Goal: Task Accomplishment & Management: Use online tool/utility

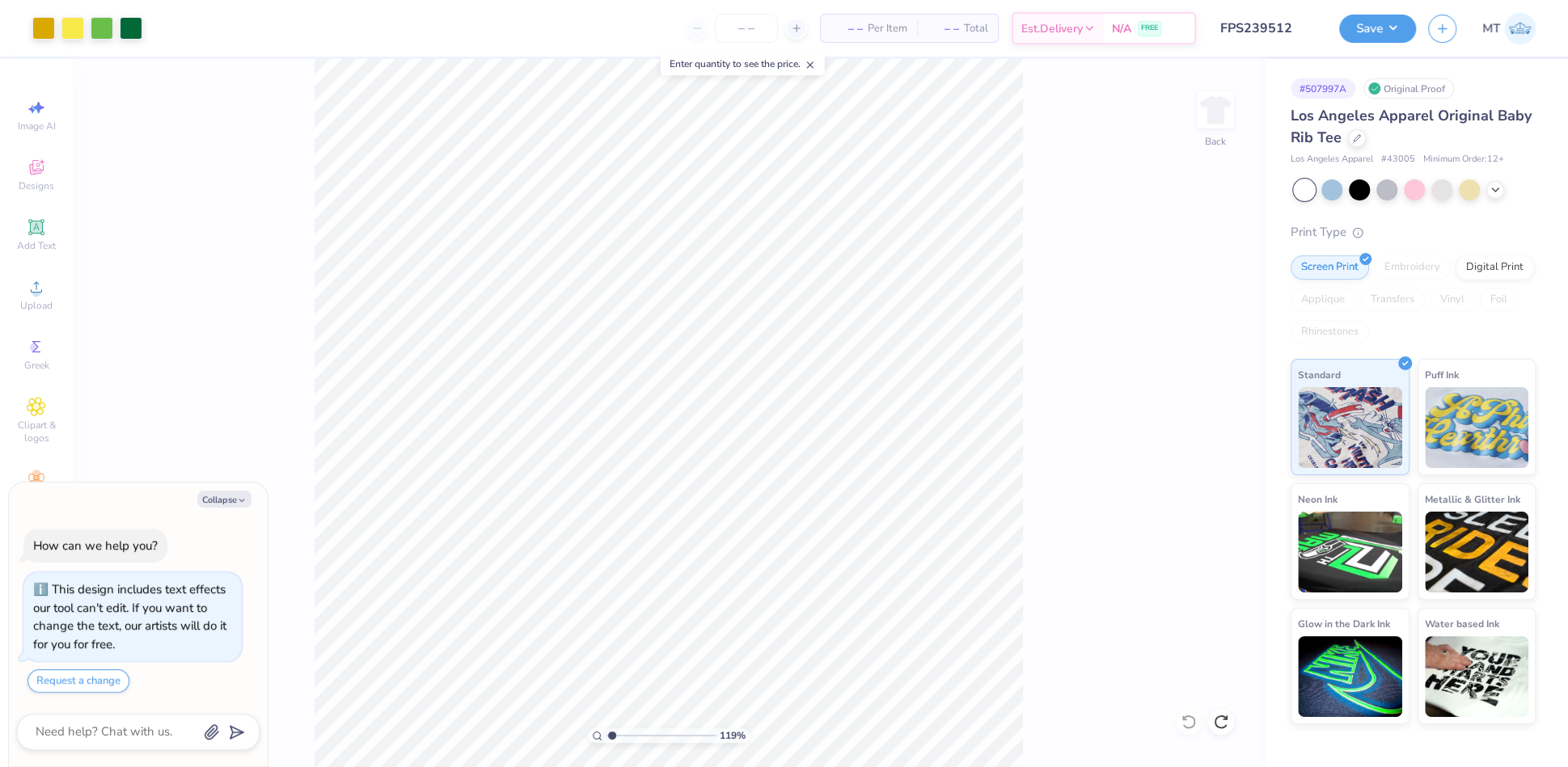
type input "1"
type textarea "x"
type input "2.24883199853164"
type textarea "x"
type input "1.29054010901264"
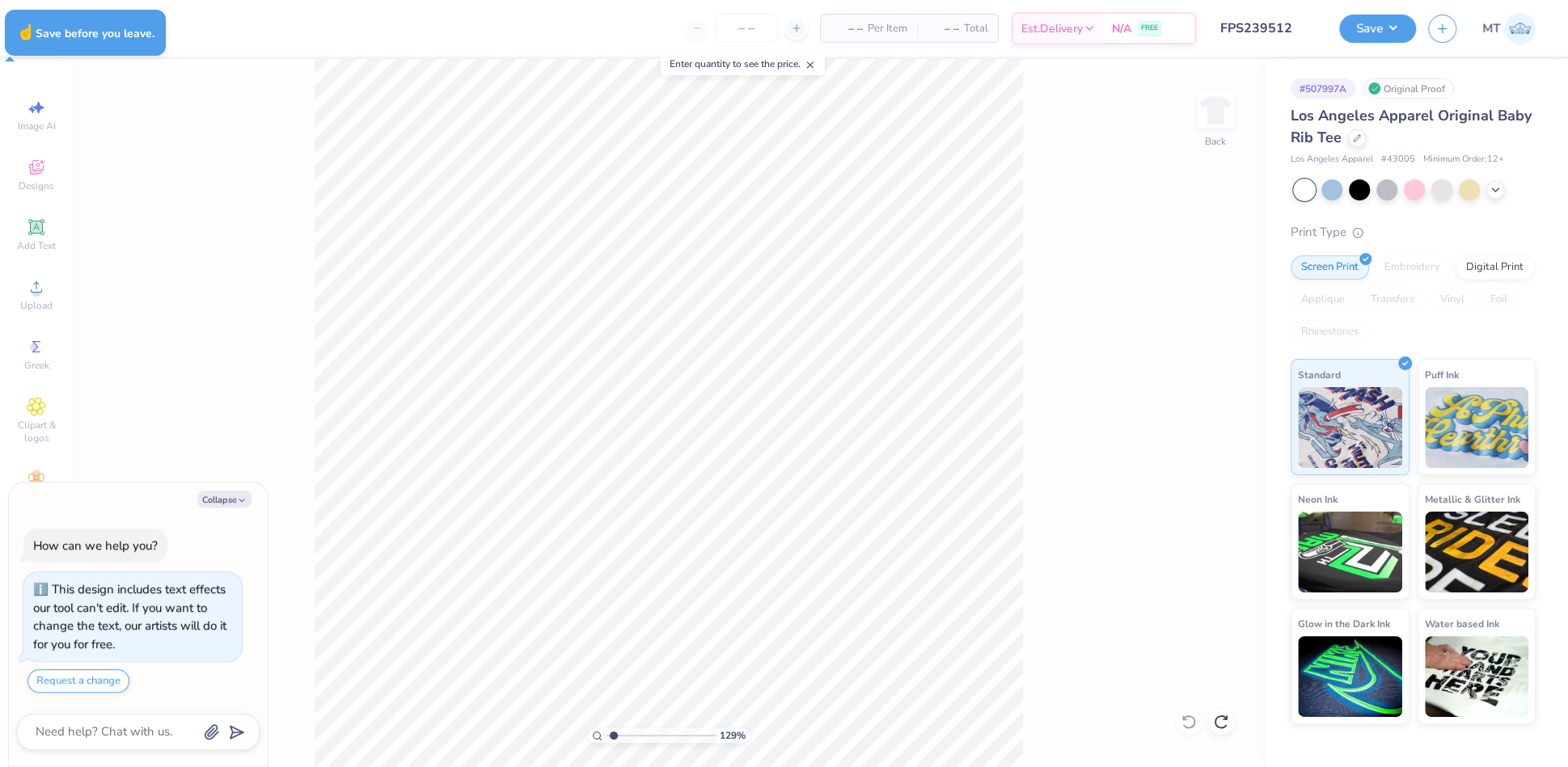
type textarea "x"
click at [224, 503] on button "Collapse" at bounding box center [224, 499] width 54 height 17
type textarea "x"
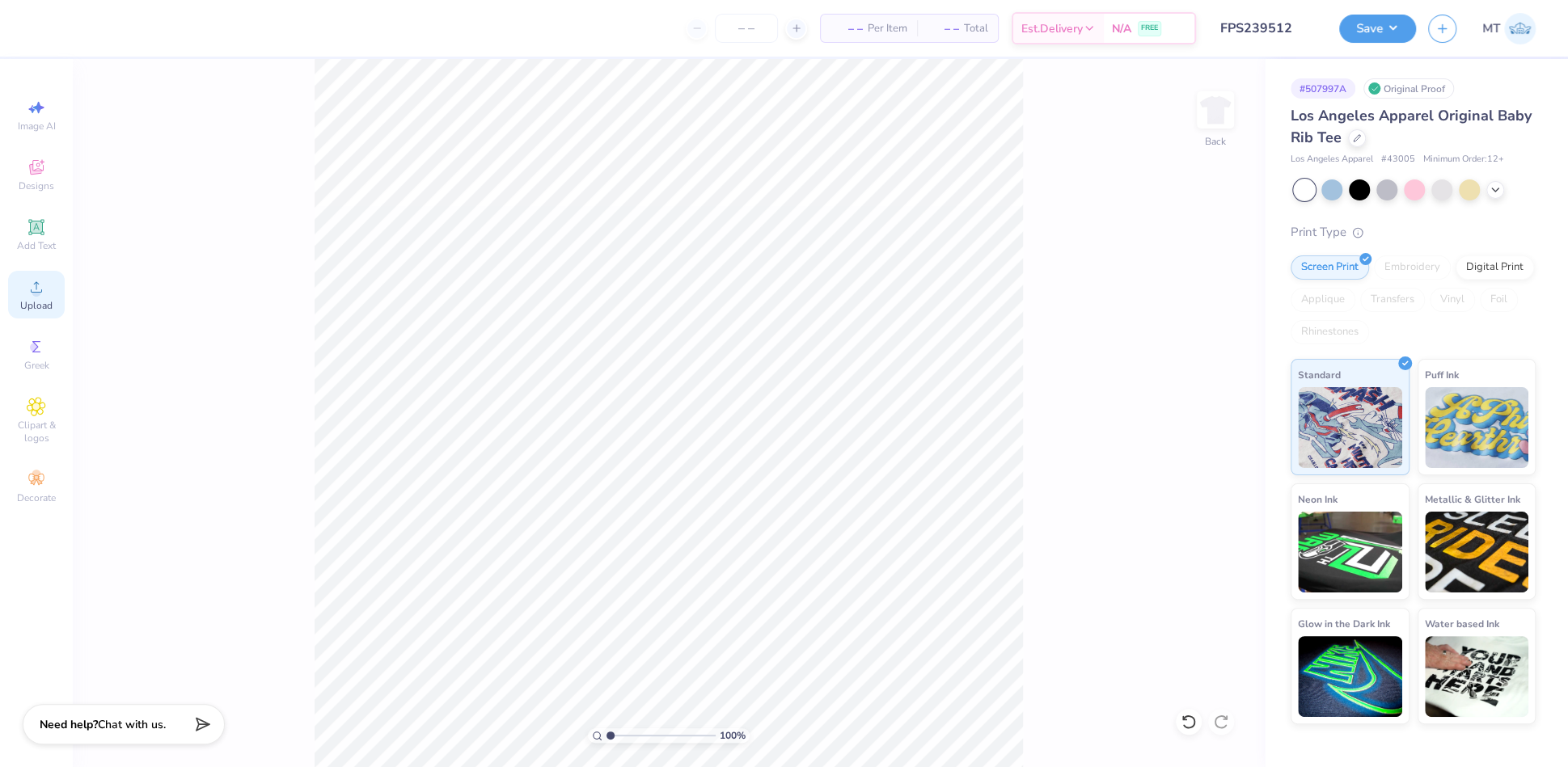
click at [35, 295] on circle at bounding box center [36, 292] width 9 height 9
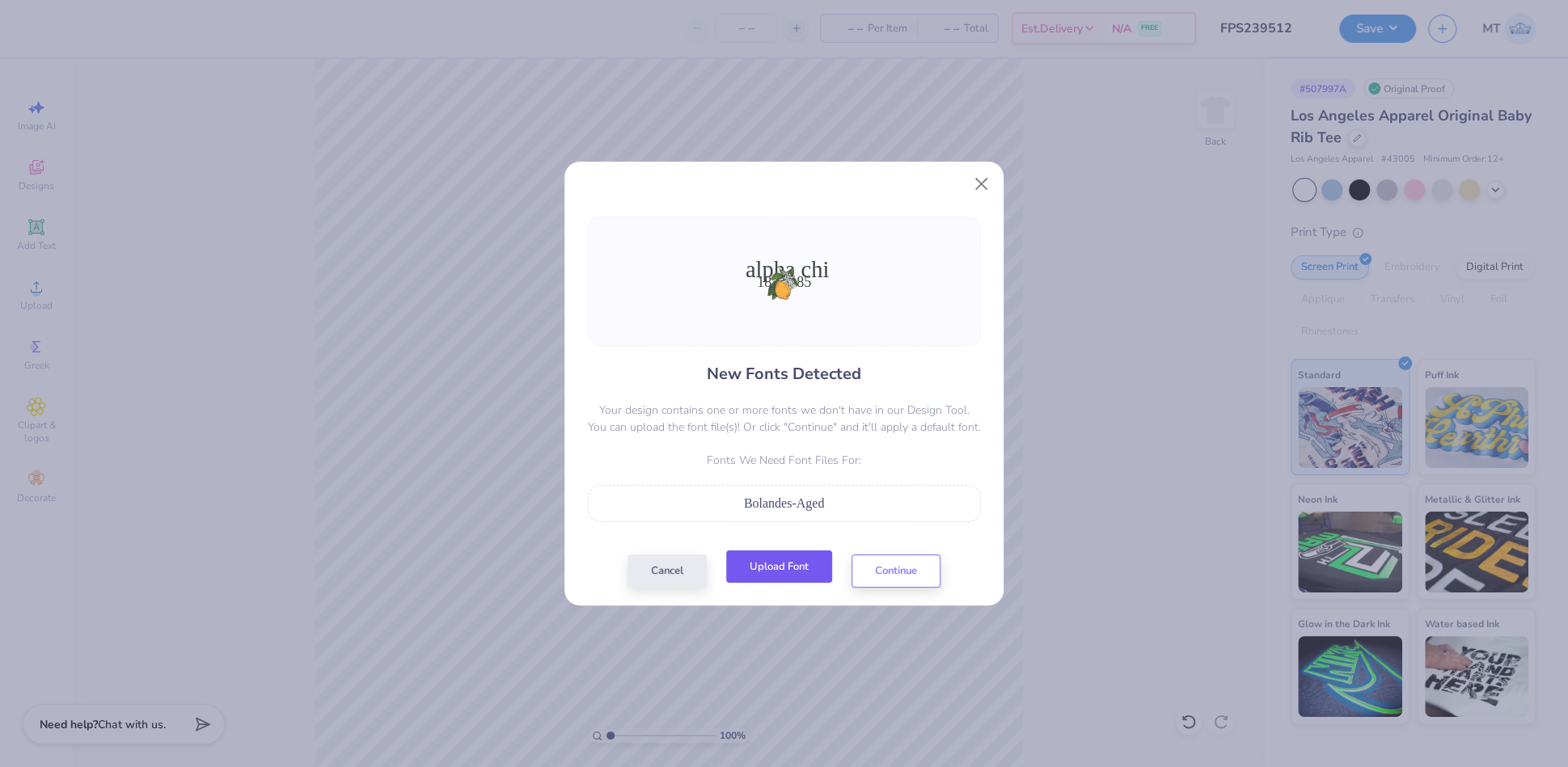
click at [815, 567] on button "Upload Font" at bounding box center [779, 567] width 106 height 33
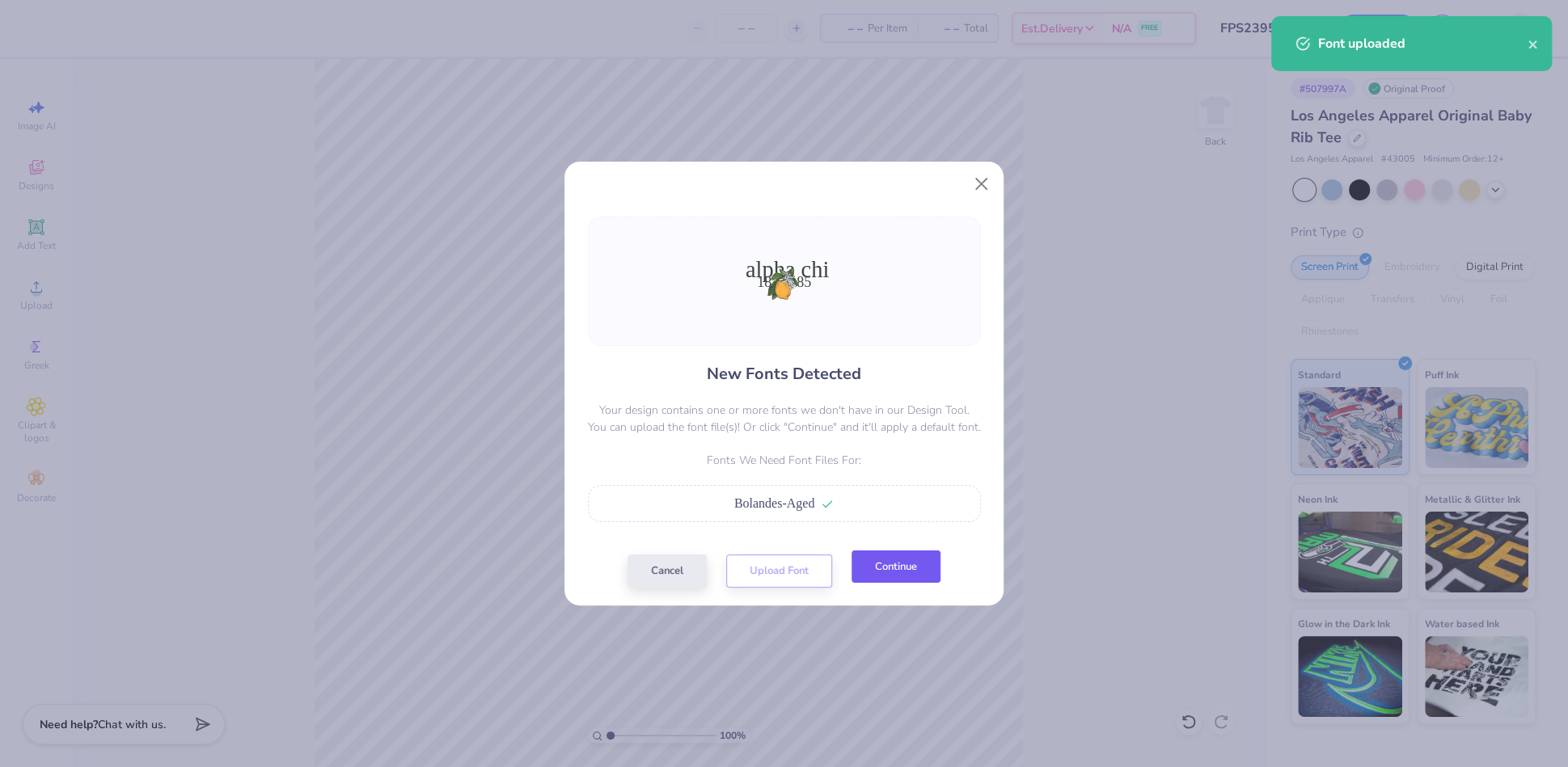
click at [901, 571] on button "Continue" at bounding box center [897, 567] width 89 height 33
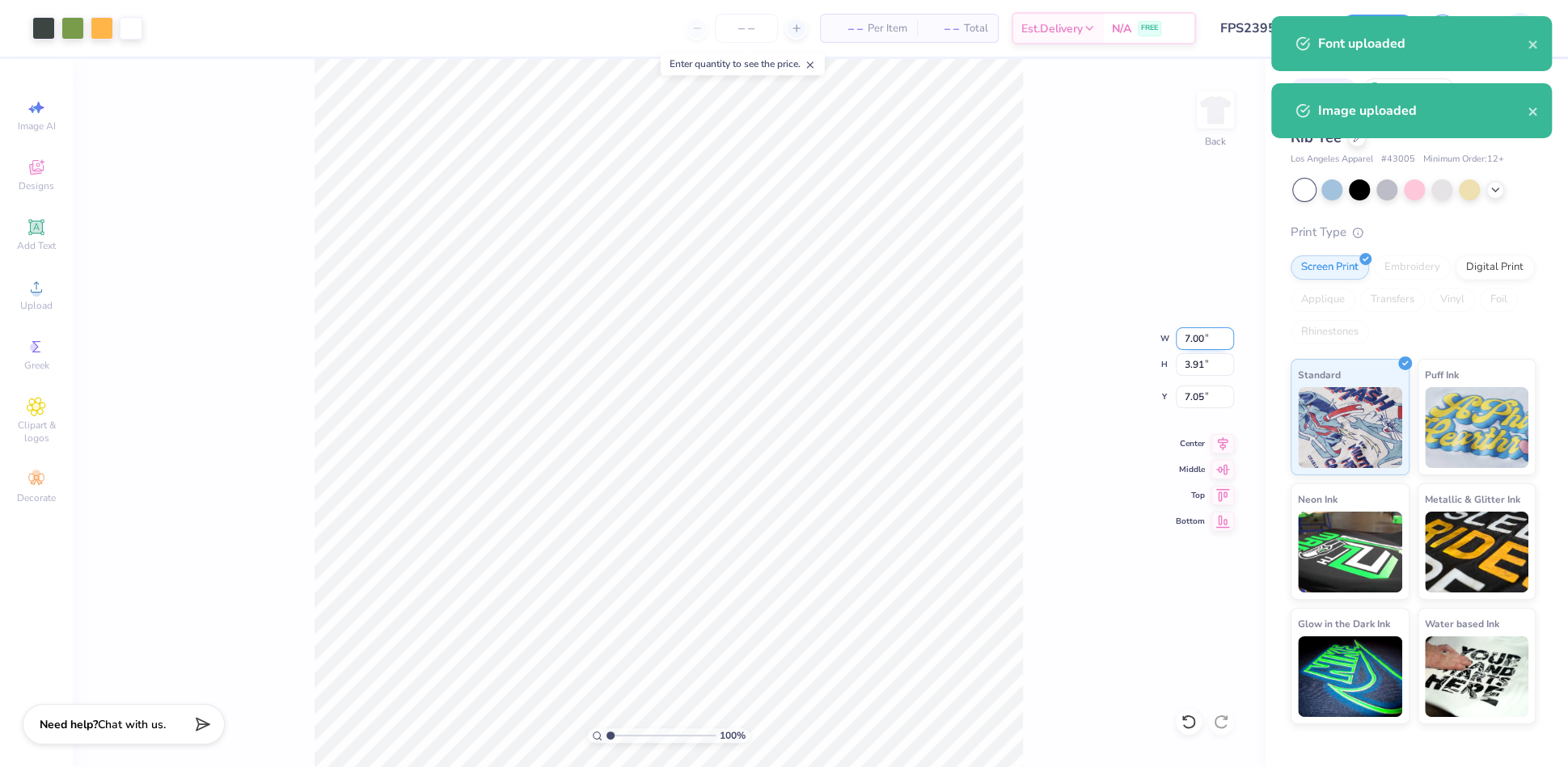
click at [1196, 338] on input "7.00" at bounding box center [1205, 338] width 58 height 22
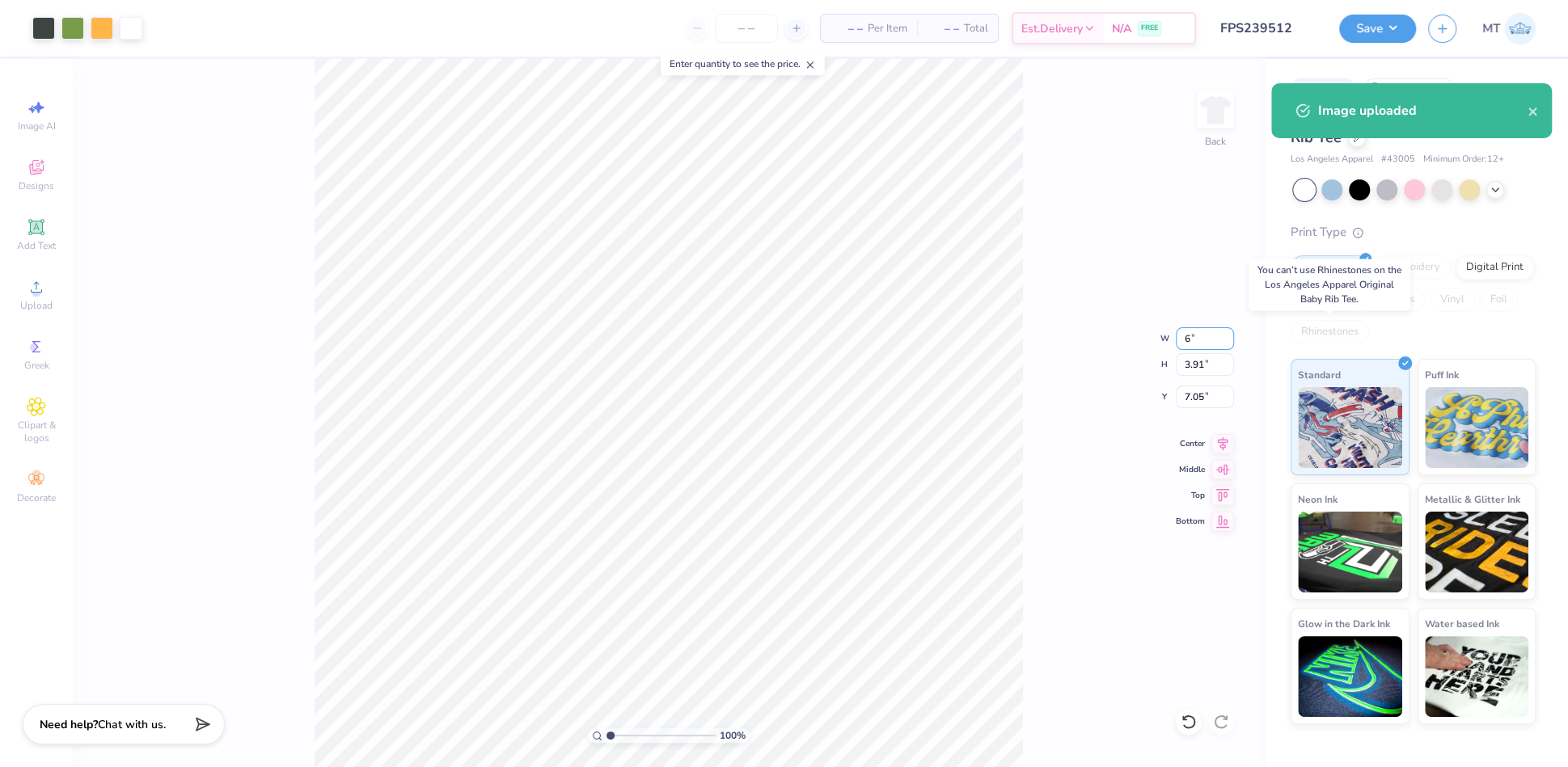
type input "6.00"
type input "3.35"
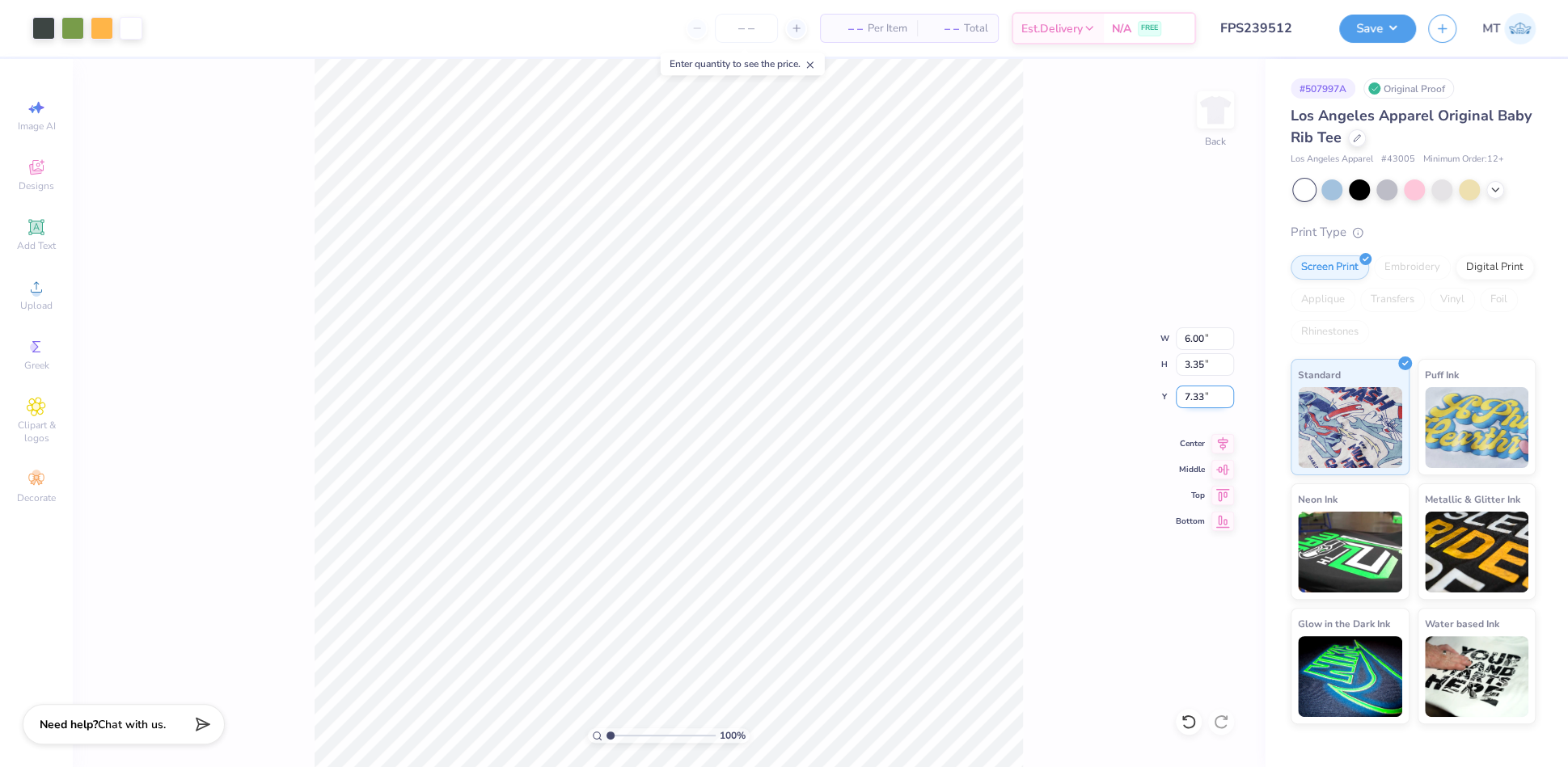
click at [1197, 398] on input "7.33" at bounding box center [1205, 396] width 58 height 22
type input "2.00"
click at [1195, 399] on input "2.00" at bounding box center [1205, 396] width 58 height 22
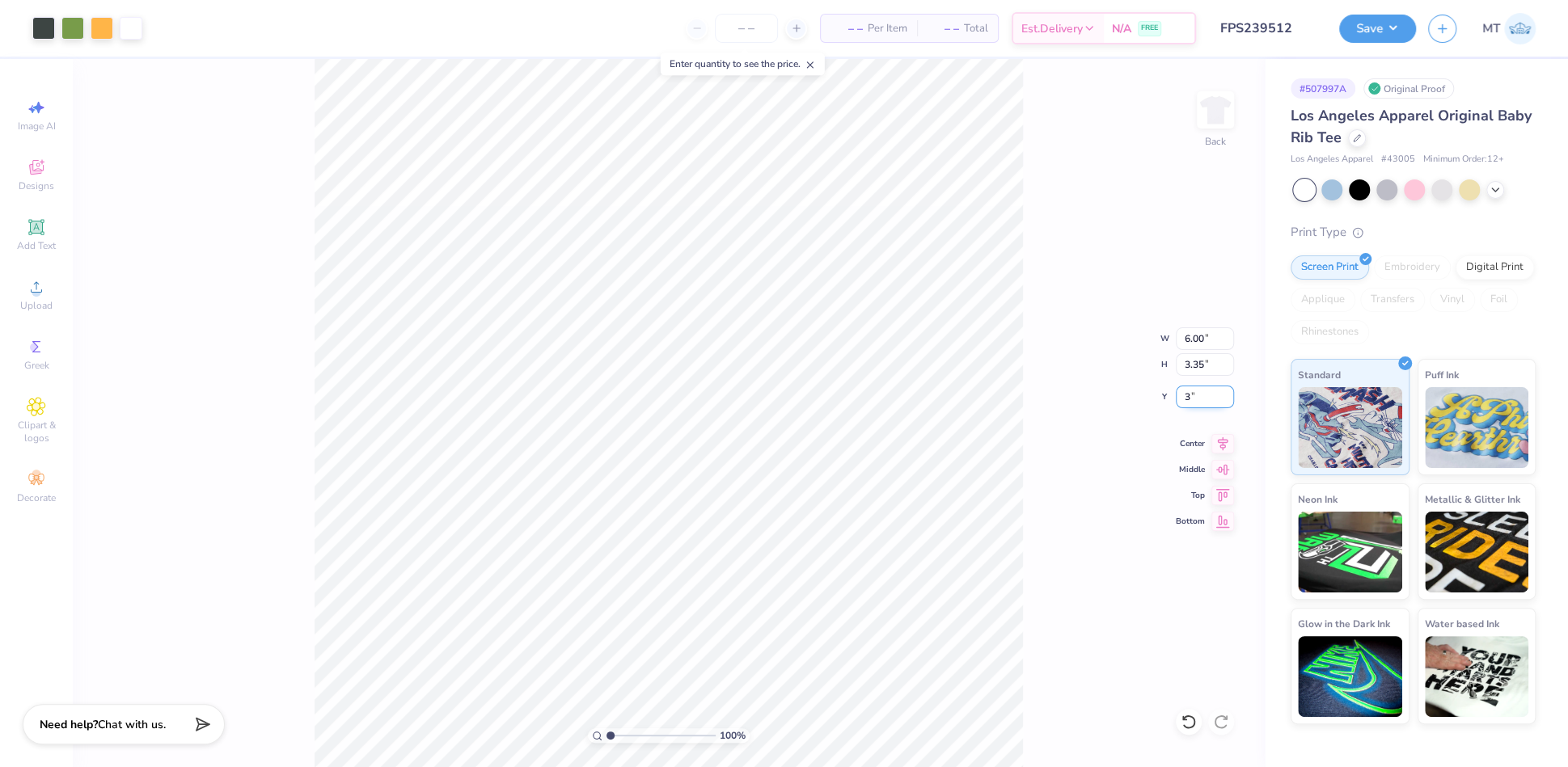
type input "3.00"
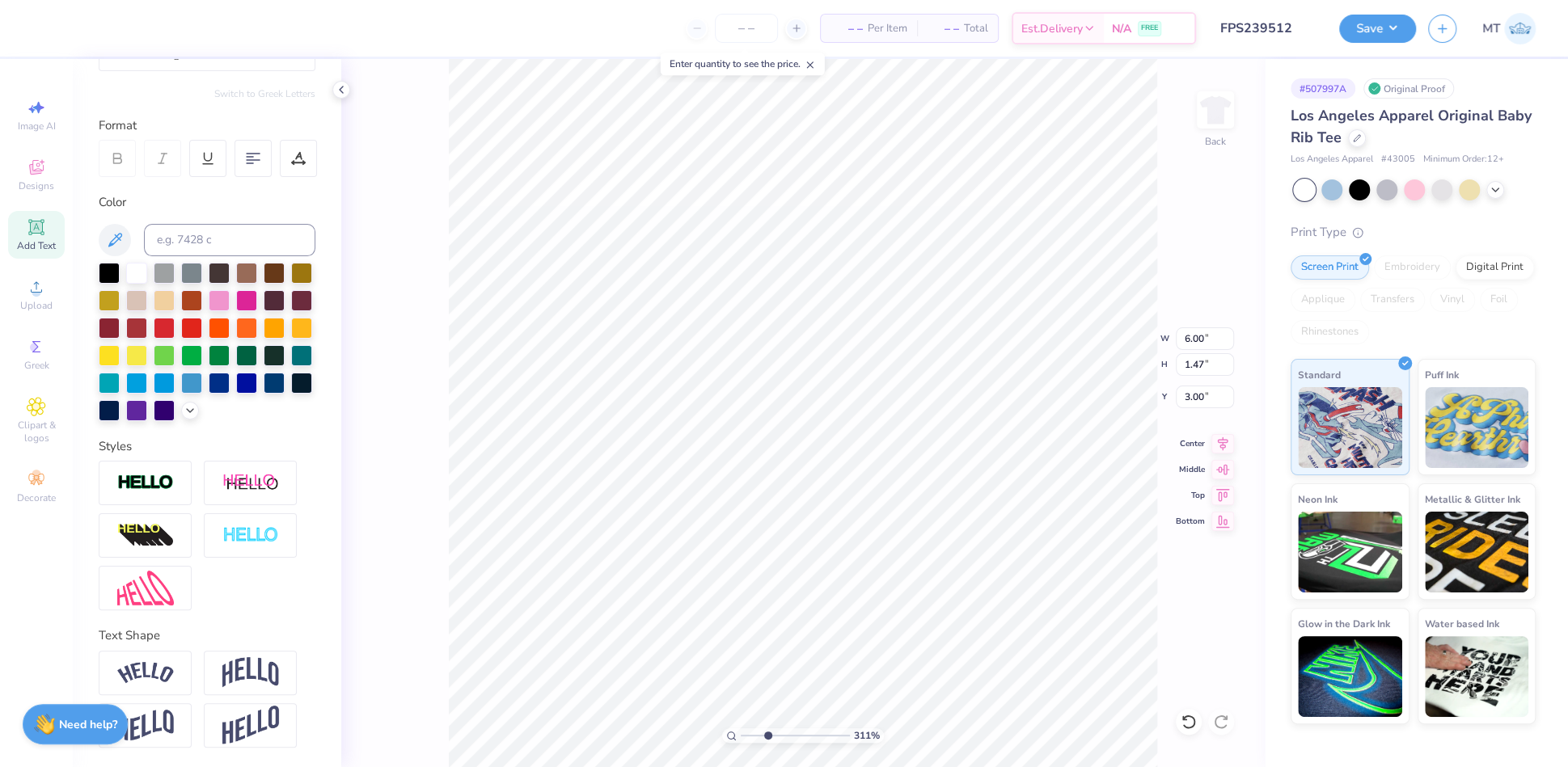
scroll to position [199, 0]
click at [258, 688] on img at bounding box center [250, 672] width 56 height 30
type input "3.10889318017001"
type input "5.98"
type input "2.60"
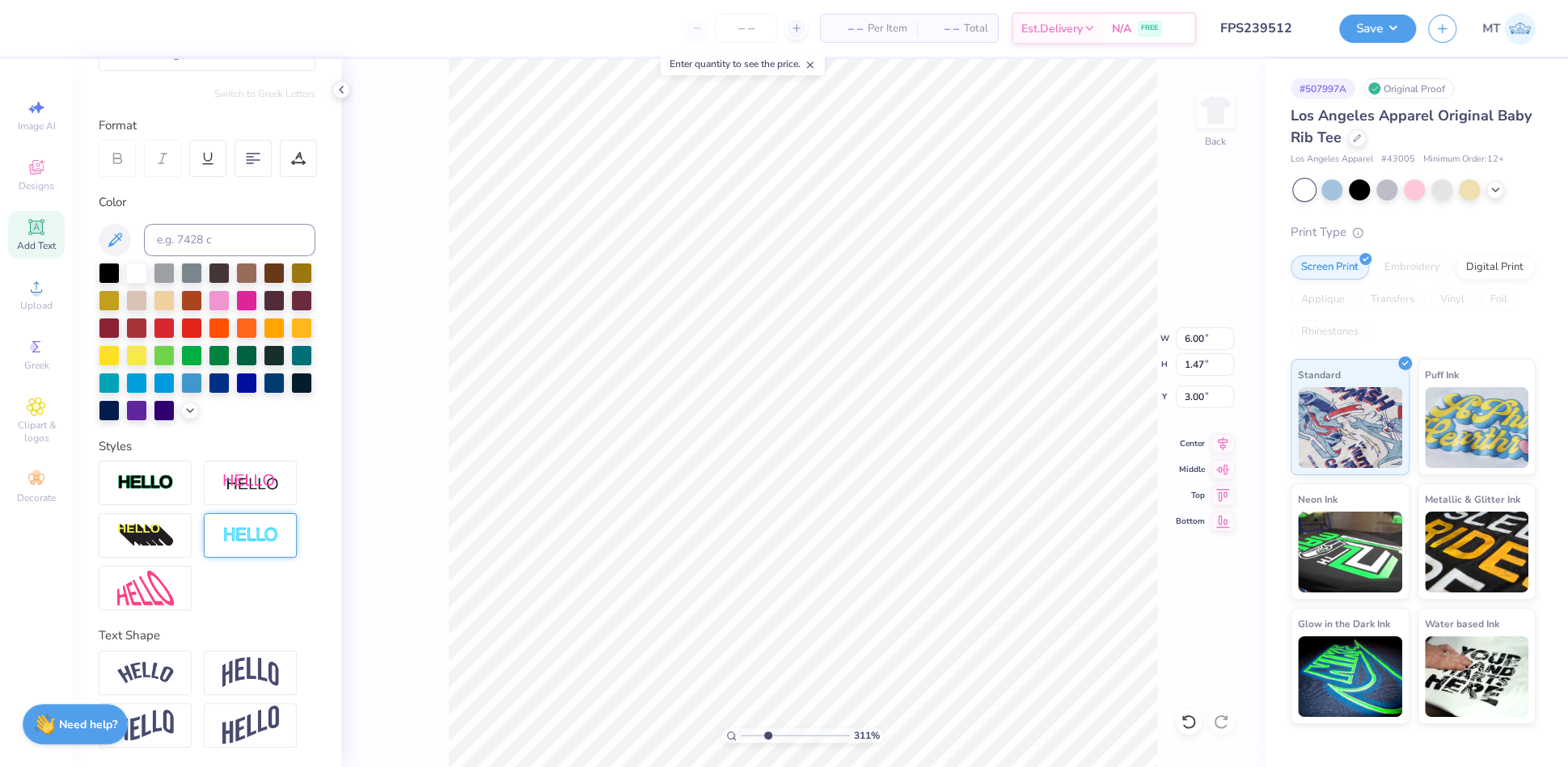
type input "2.62"
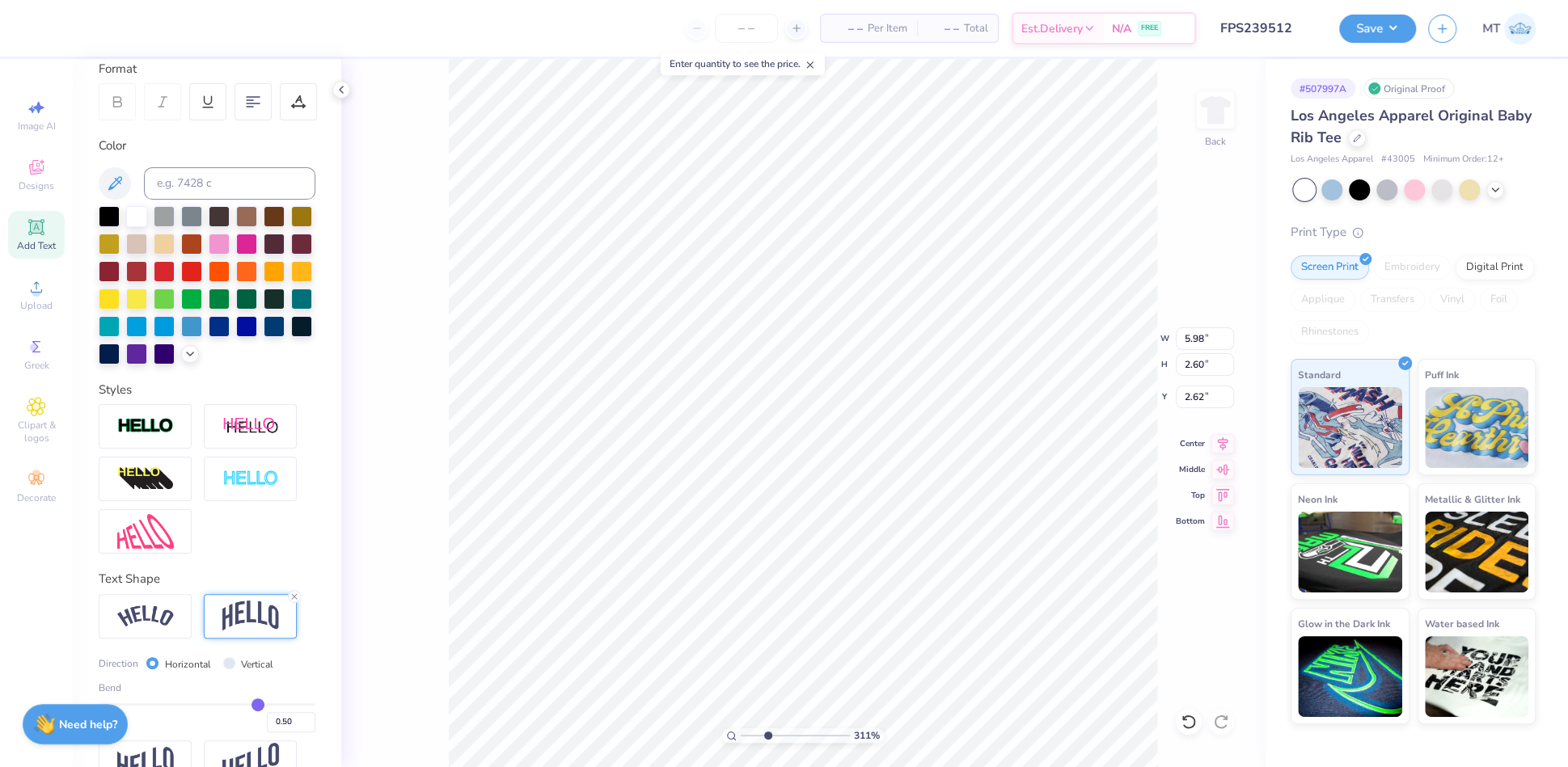
scroll to position [293, 0]
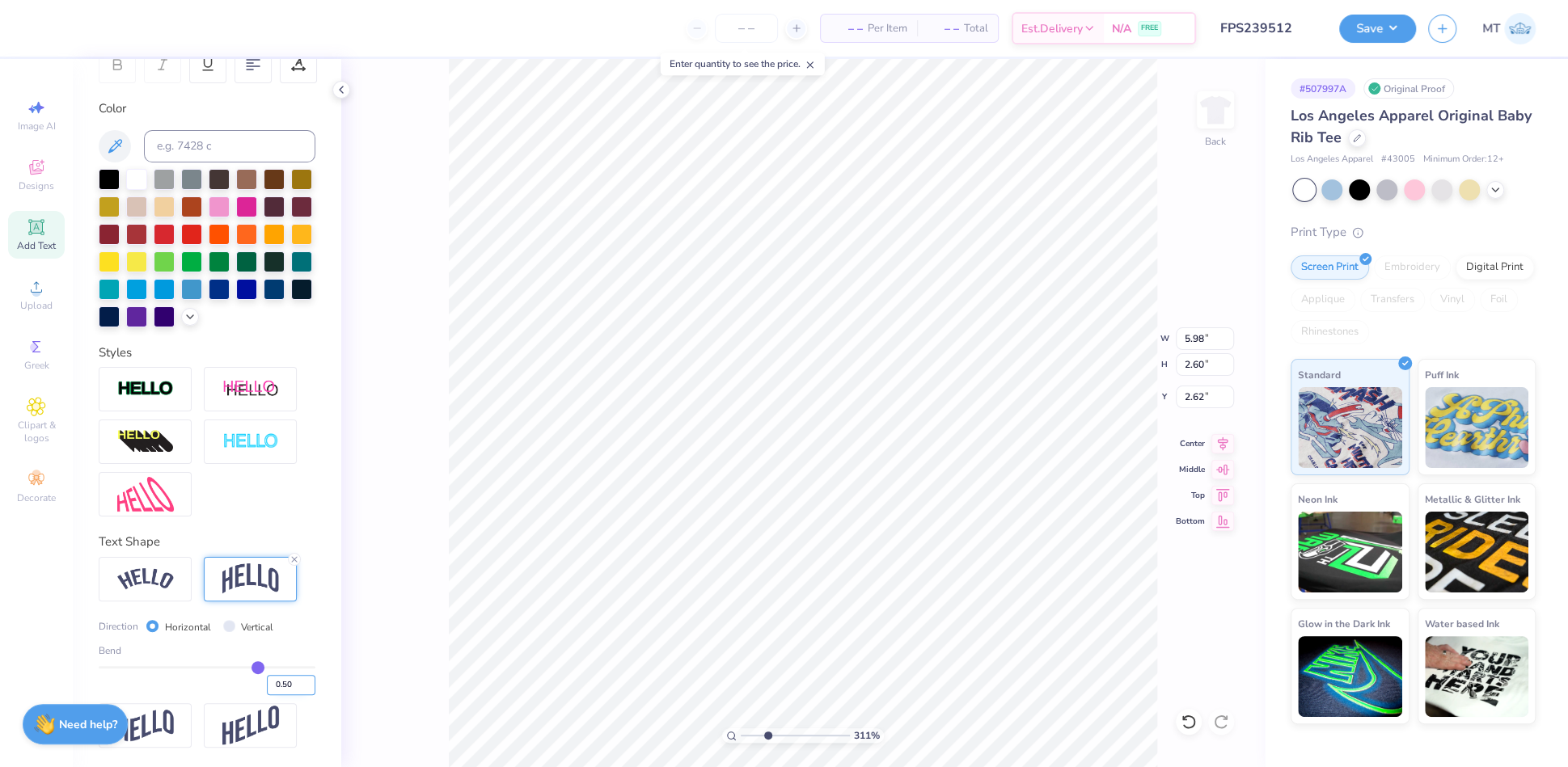
click at [284, 680] on input "0.50" at bounding box center [291, 685] width 48 height 21
type input "0.20"
type input "0.2"
type input "3.10889318017001"
type input "1.86"
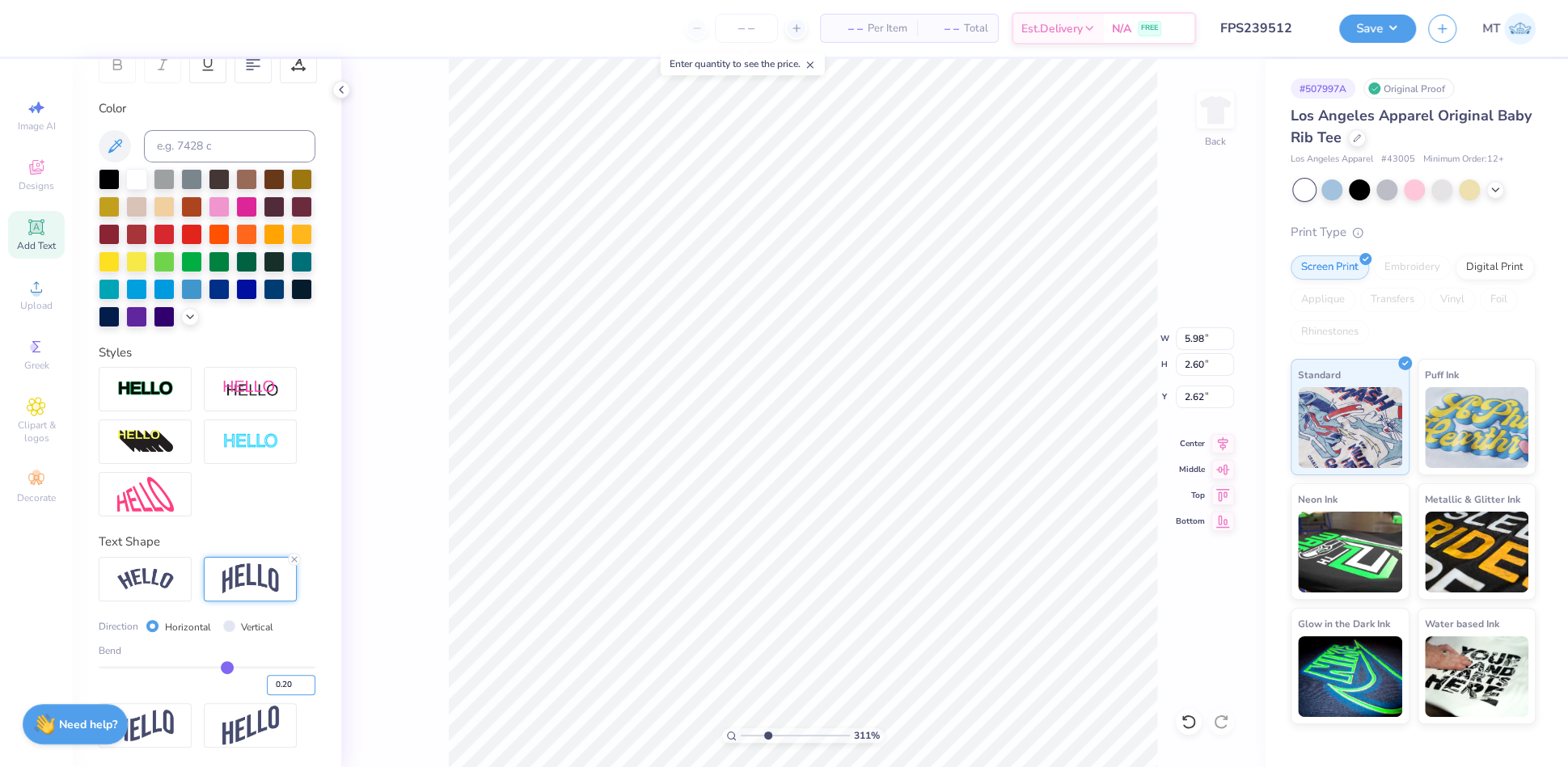
type input "2.99"
type input "3.87781742408619"
type input "2.52"
type input "4.08282156571563"
type input "2.50"
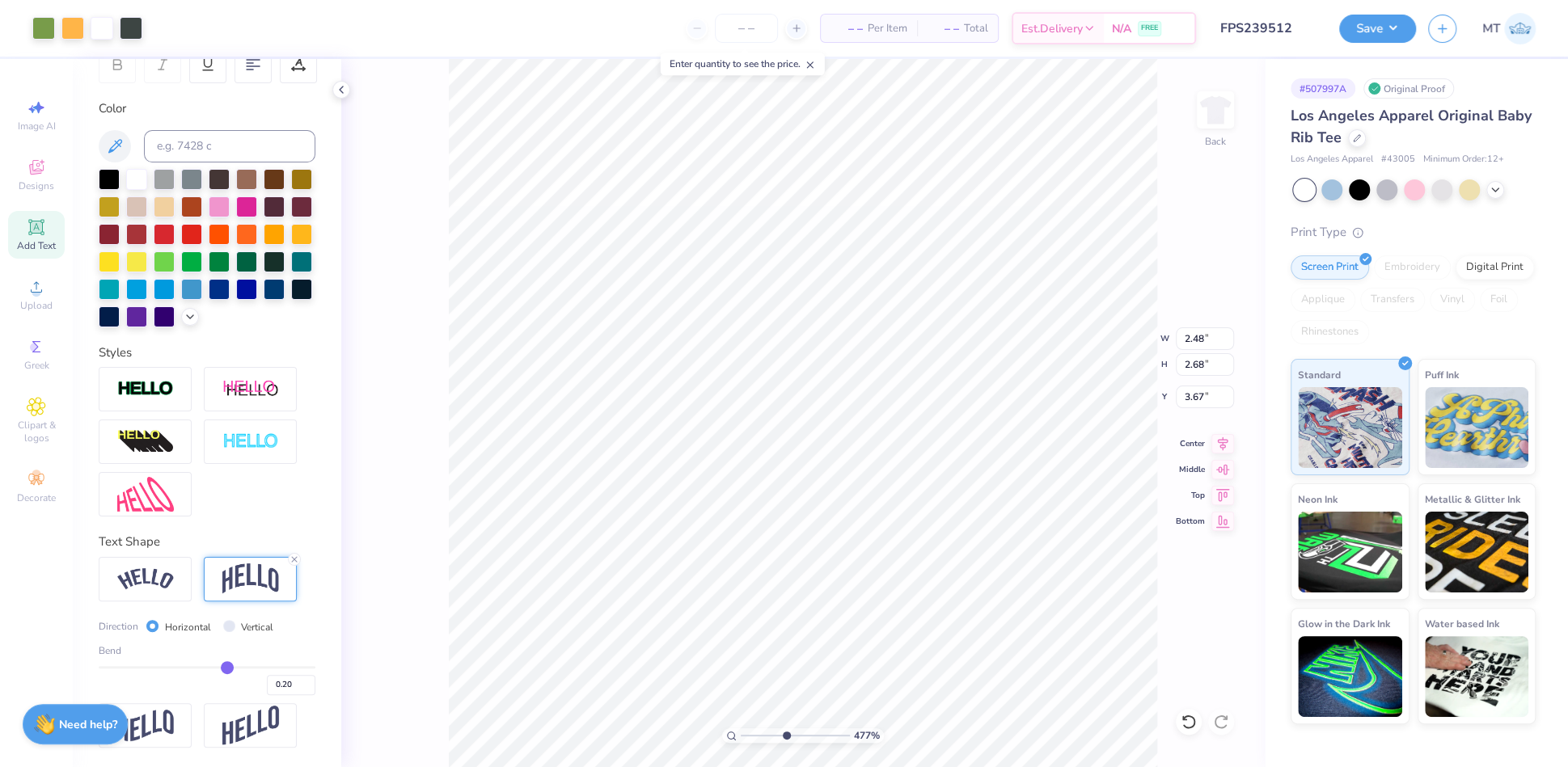
type input "4.77430099356937"
type input "3.61"
click at [1192, 721] on icon at bounding box center [1189, 722] width 16 height 16
click at [1191, 721] on icon at bounding box center [1189, 722] width 16 height 16
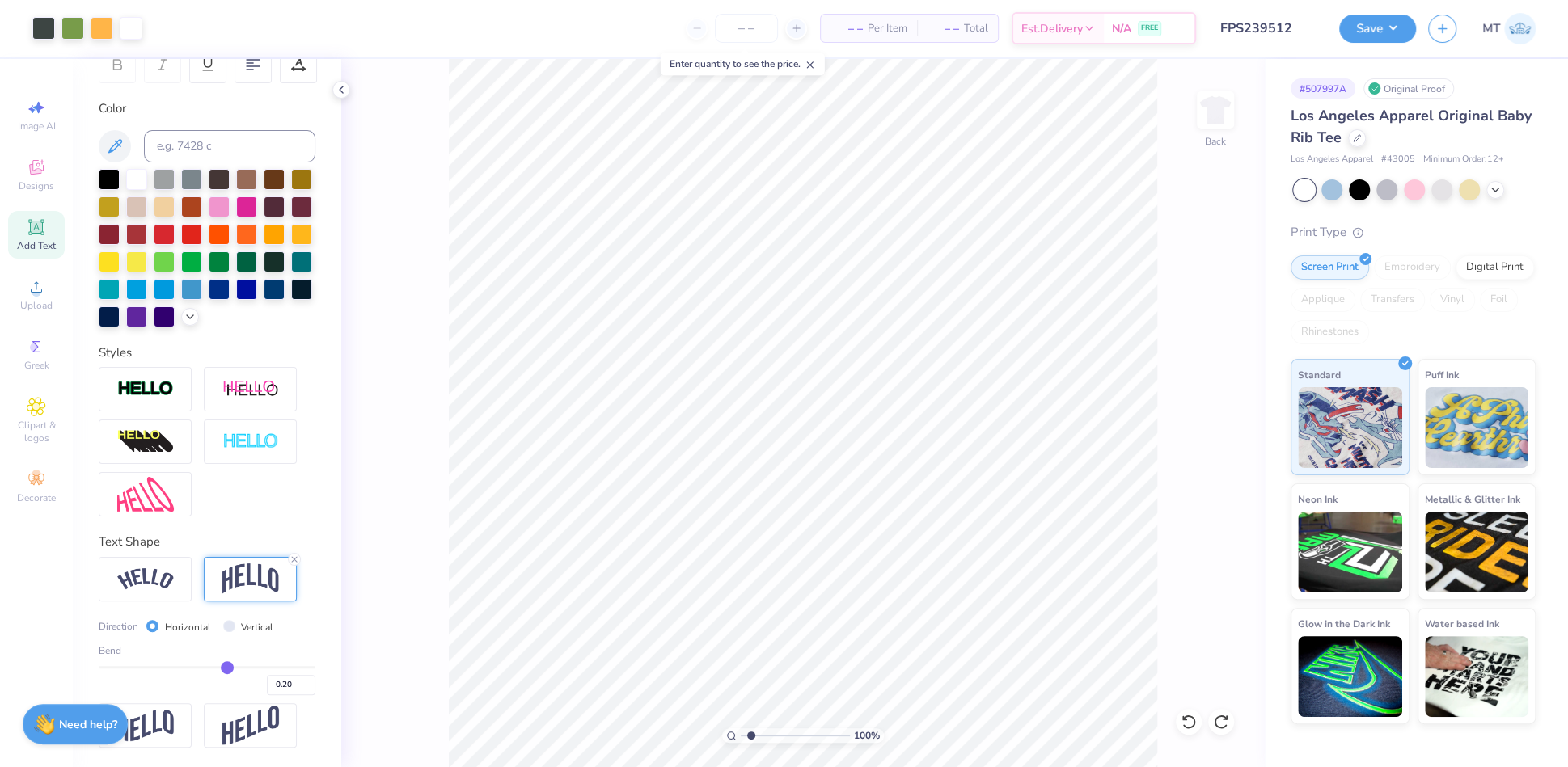
type input "1"
click at [1198, 330] on input "5.98" at bounding box center [1205, 338] width 58 height 22
type input "6.50"
type input "4.17"
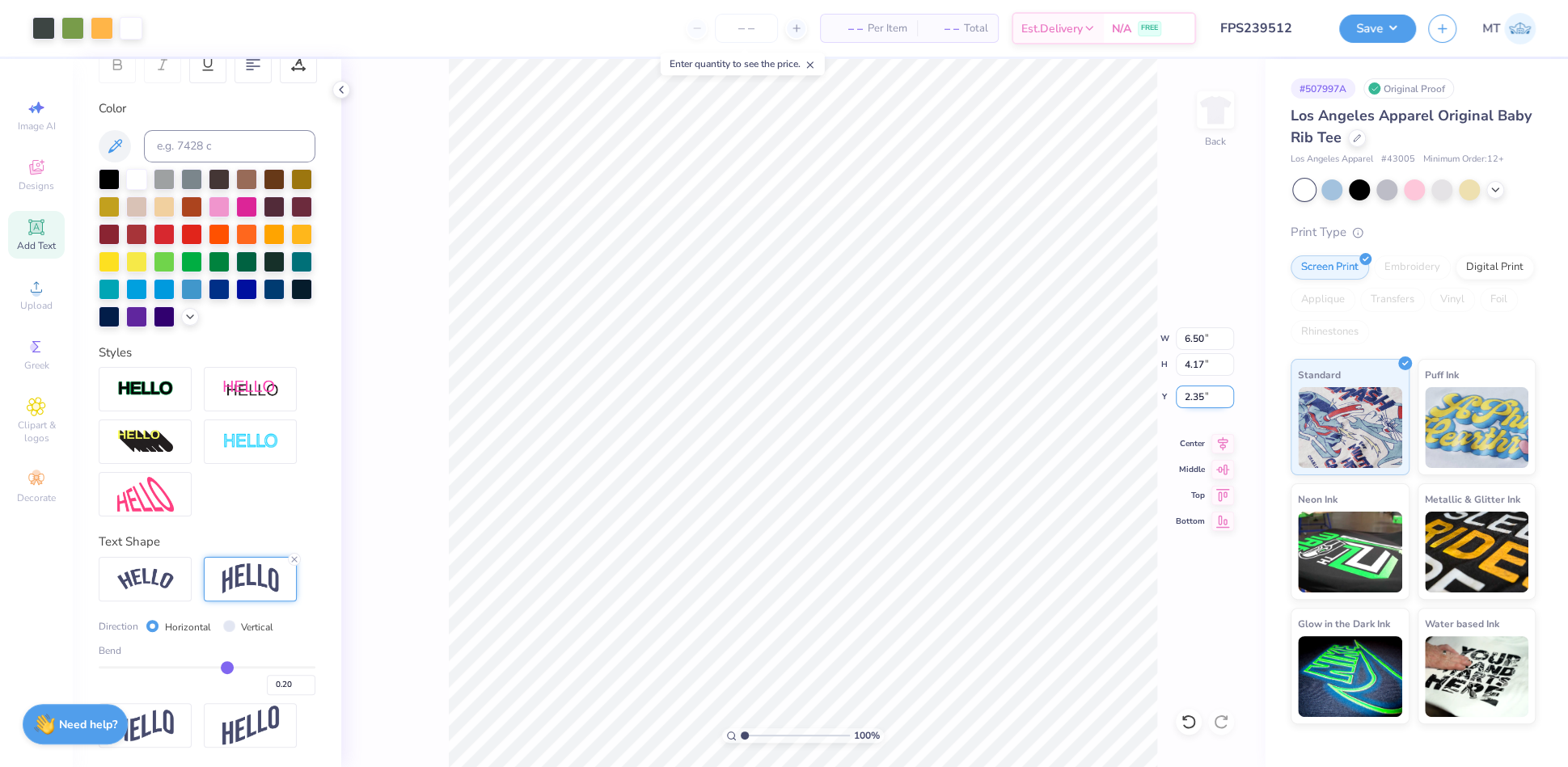
click at [1197, 396] on input "2.35" at bounding box center [1205, 396] width 58 height 22
type input "2.50"
type input "1"
click at [1386, 13] on div "Save MT" at bounding box center [1454, 28] width 229 height 56
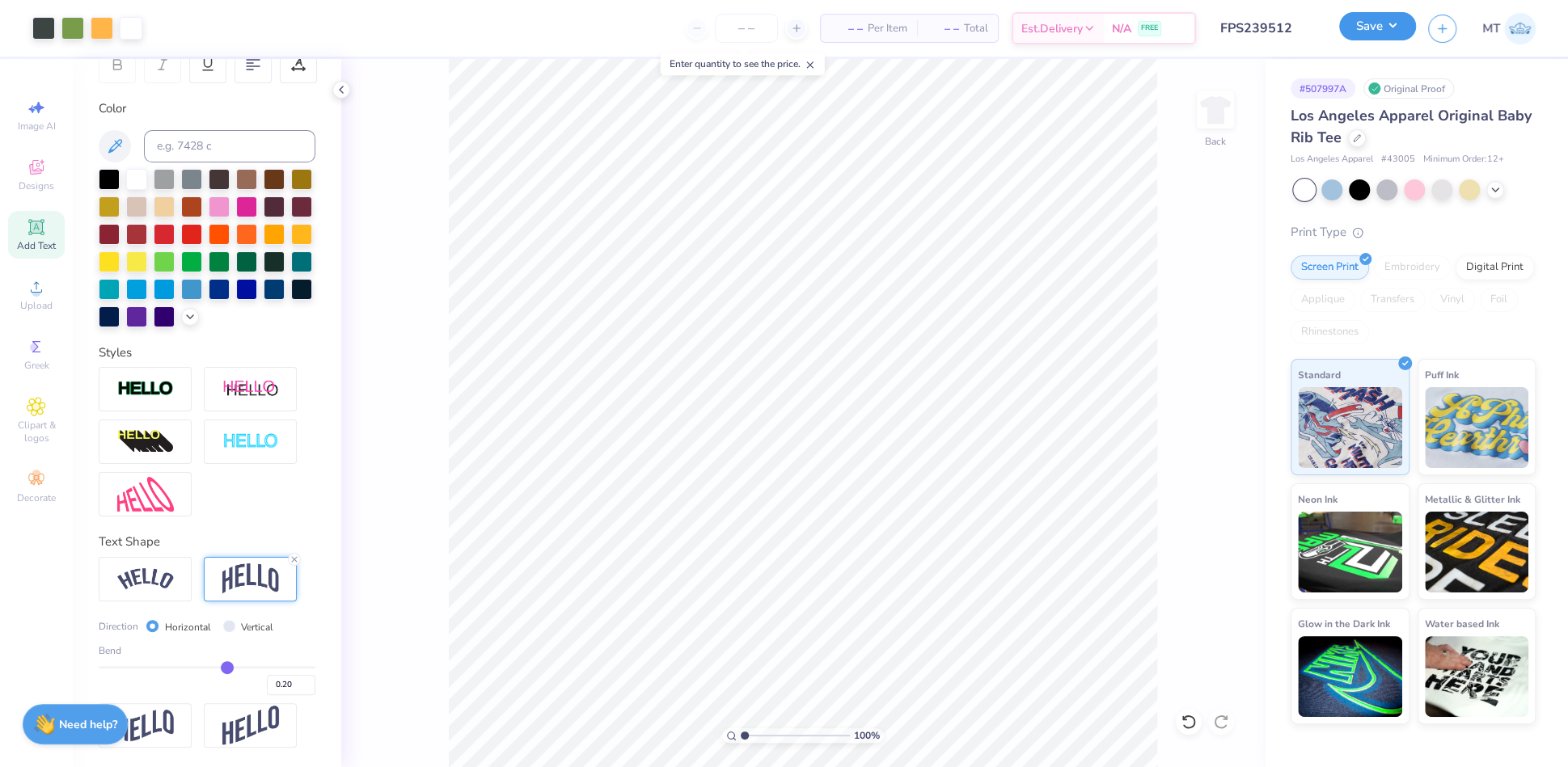
click at [1385, 22] on button "Save" at bounding box center [1378, 27] width 77 height 29
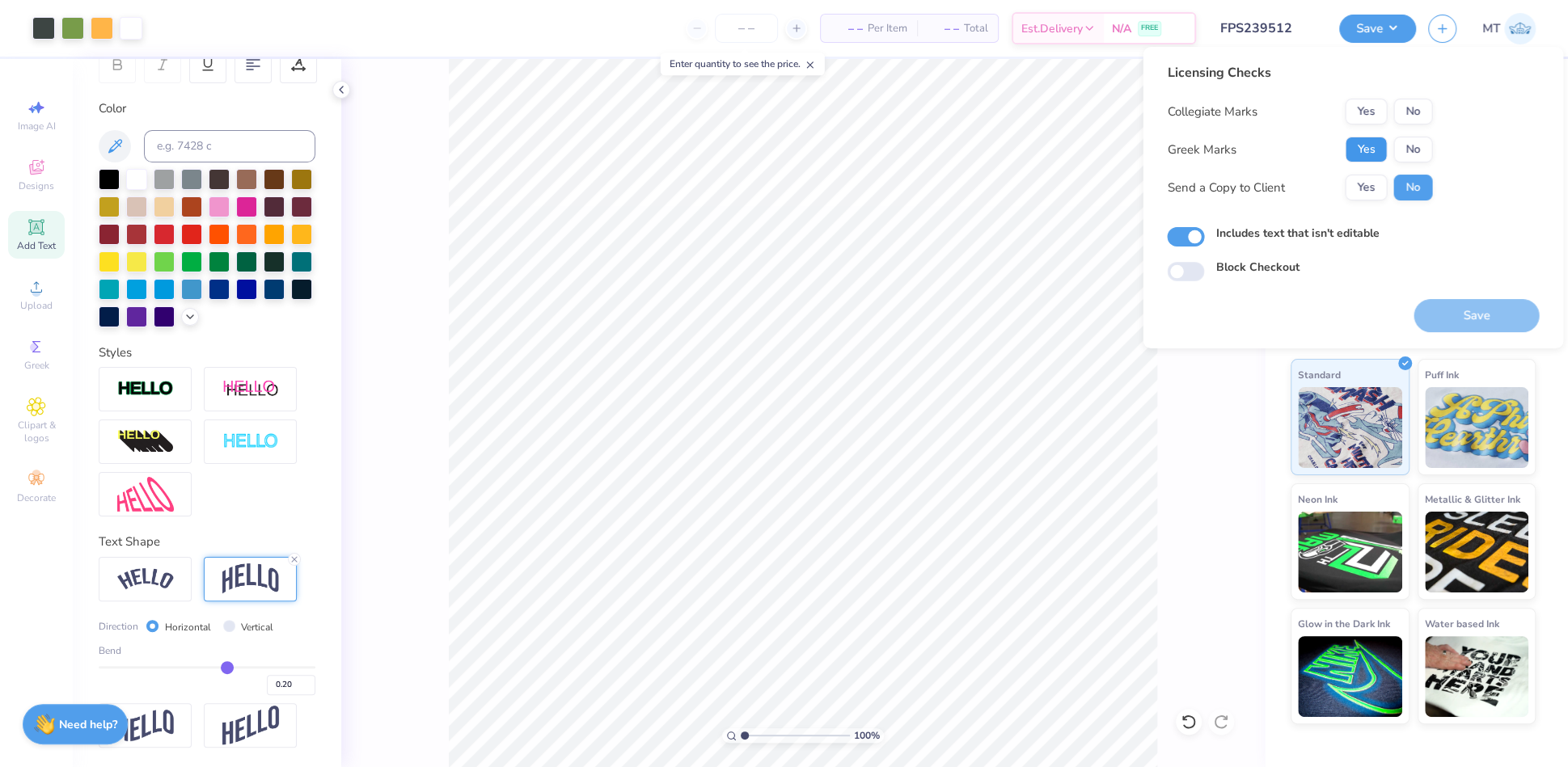
click at [1374, 137] on button "Yes" at bounding box center [1365, 149] width 42 height 26
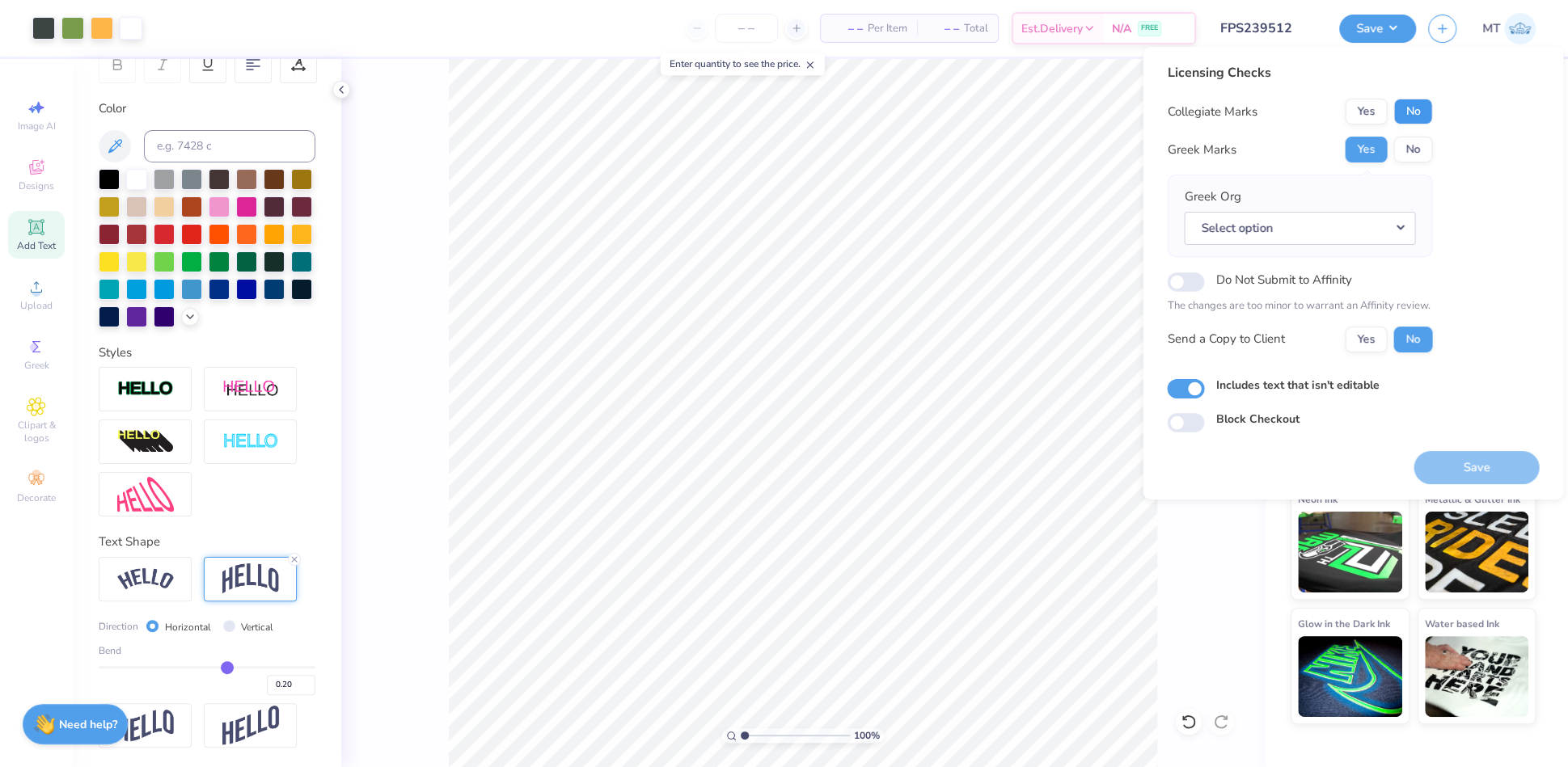
click at [1410, 114] on button "No" at bounding box center [1412, 111] width 38 height 26
click at [1393, 229] on button "Select option" at bounding box center [1299, 228] width 231 height 33
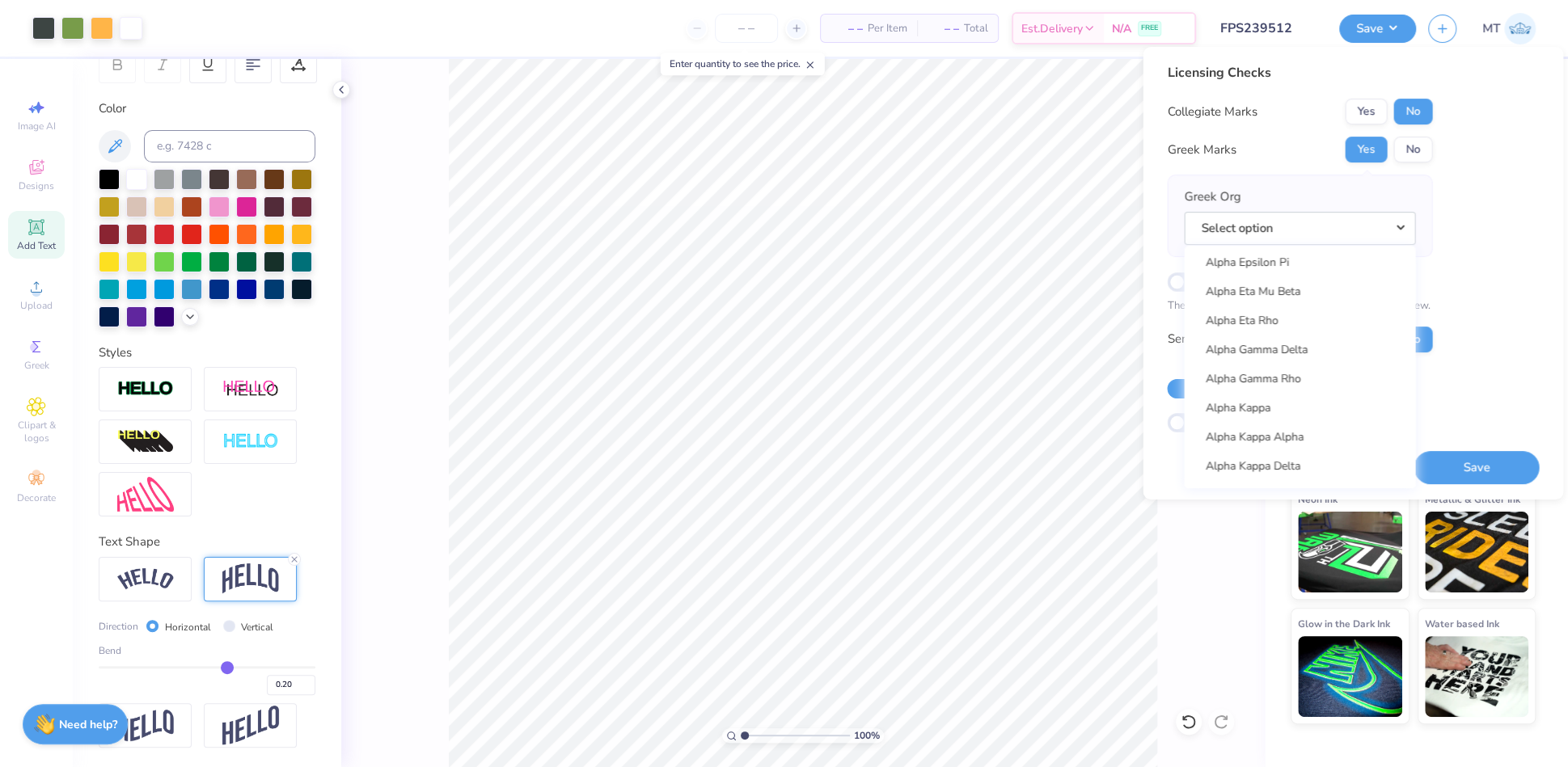
scroll to position [243, 0]
click at [1295, 254] on link "Alpha Chi Omega" at bounding box center [1299, 256] width 218 height 27
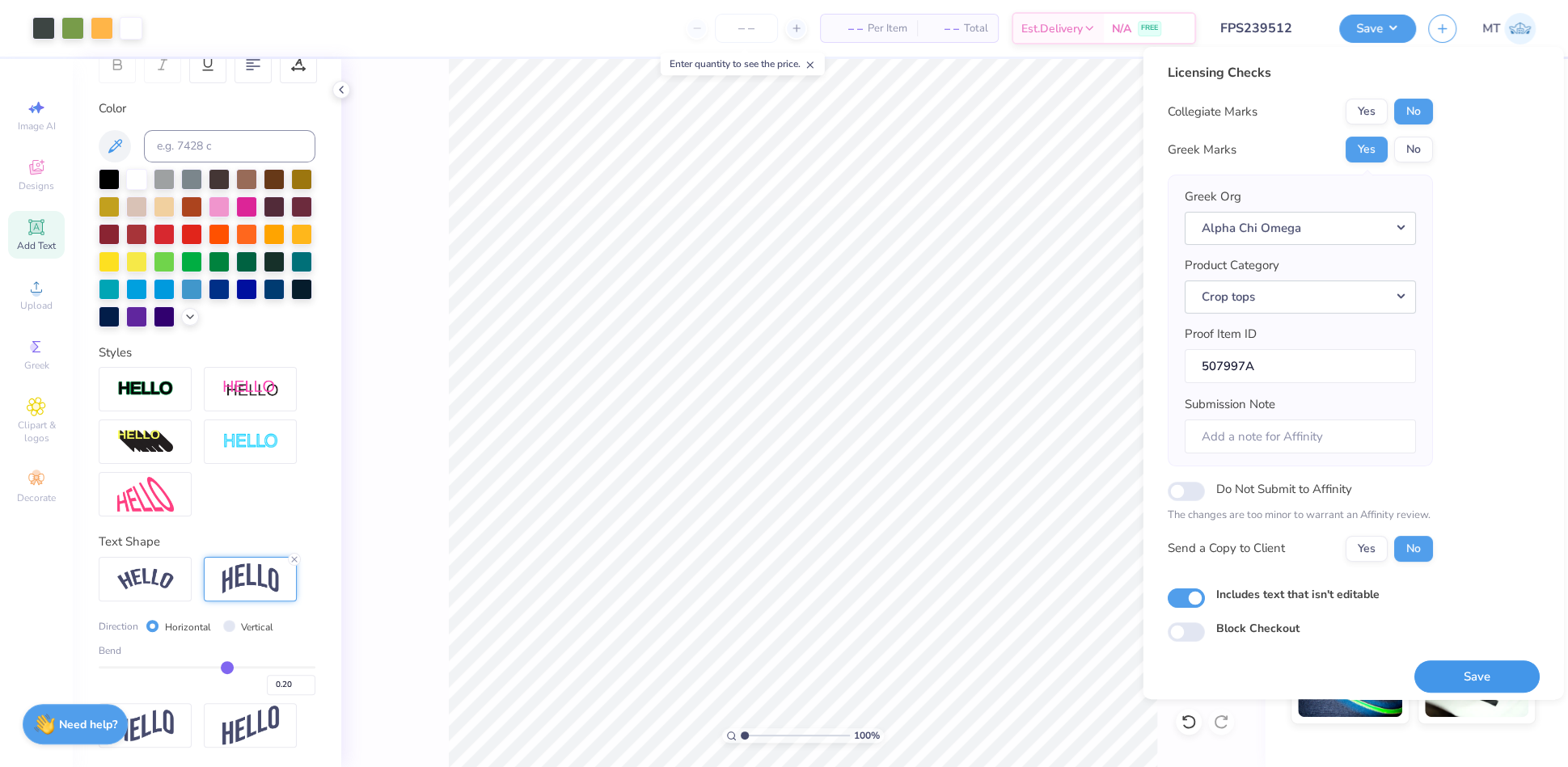
click at [1456, 668] on button "Save" at bounding box center [1476, 677] width 125 height 33
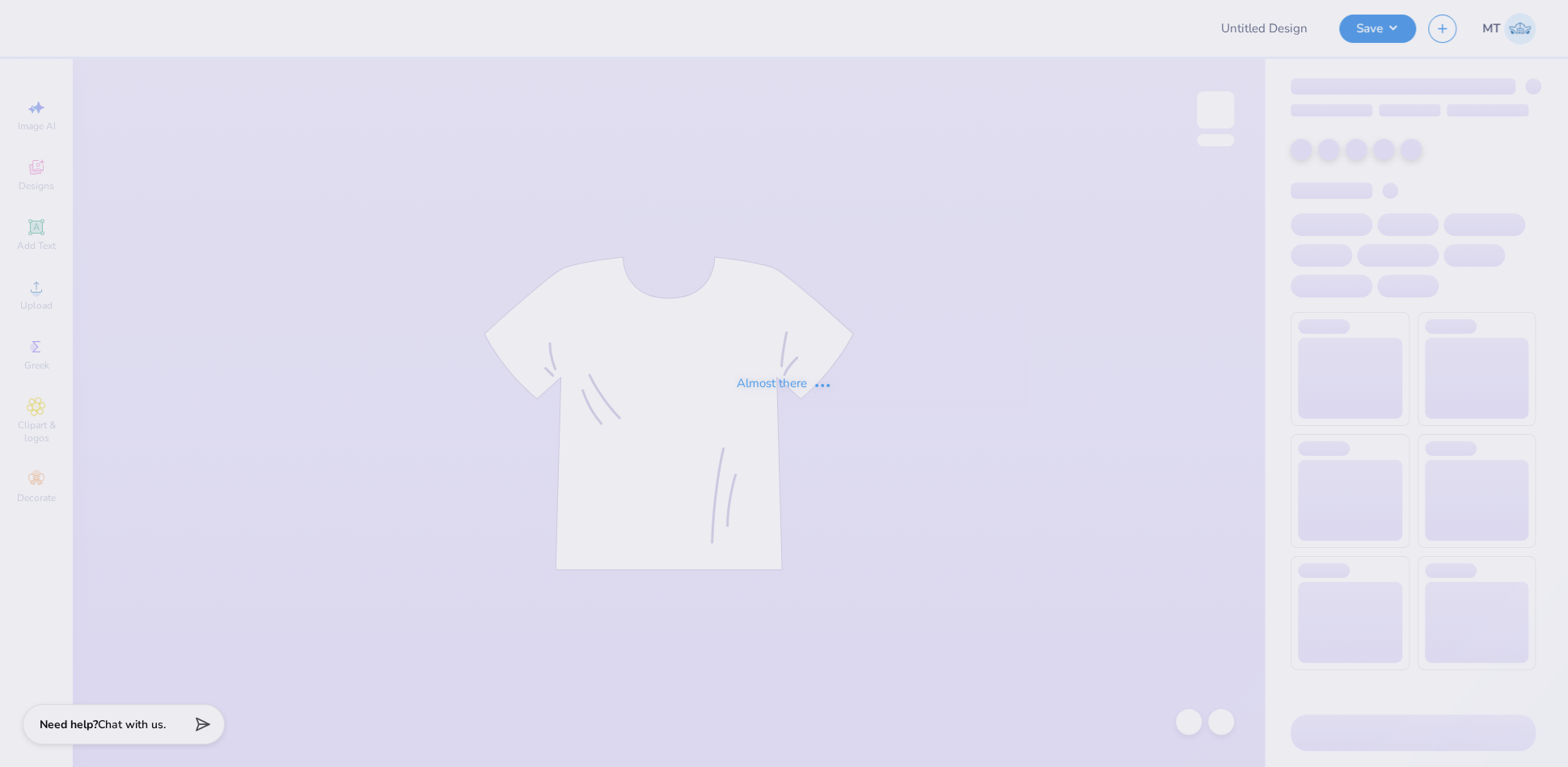
type input "FPS239472"
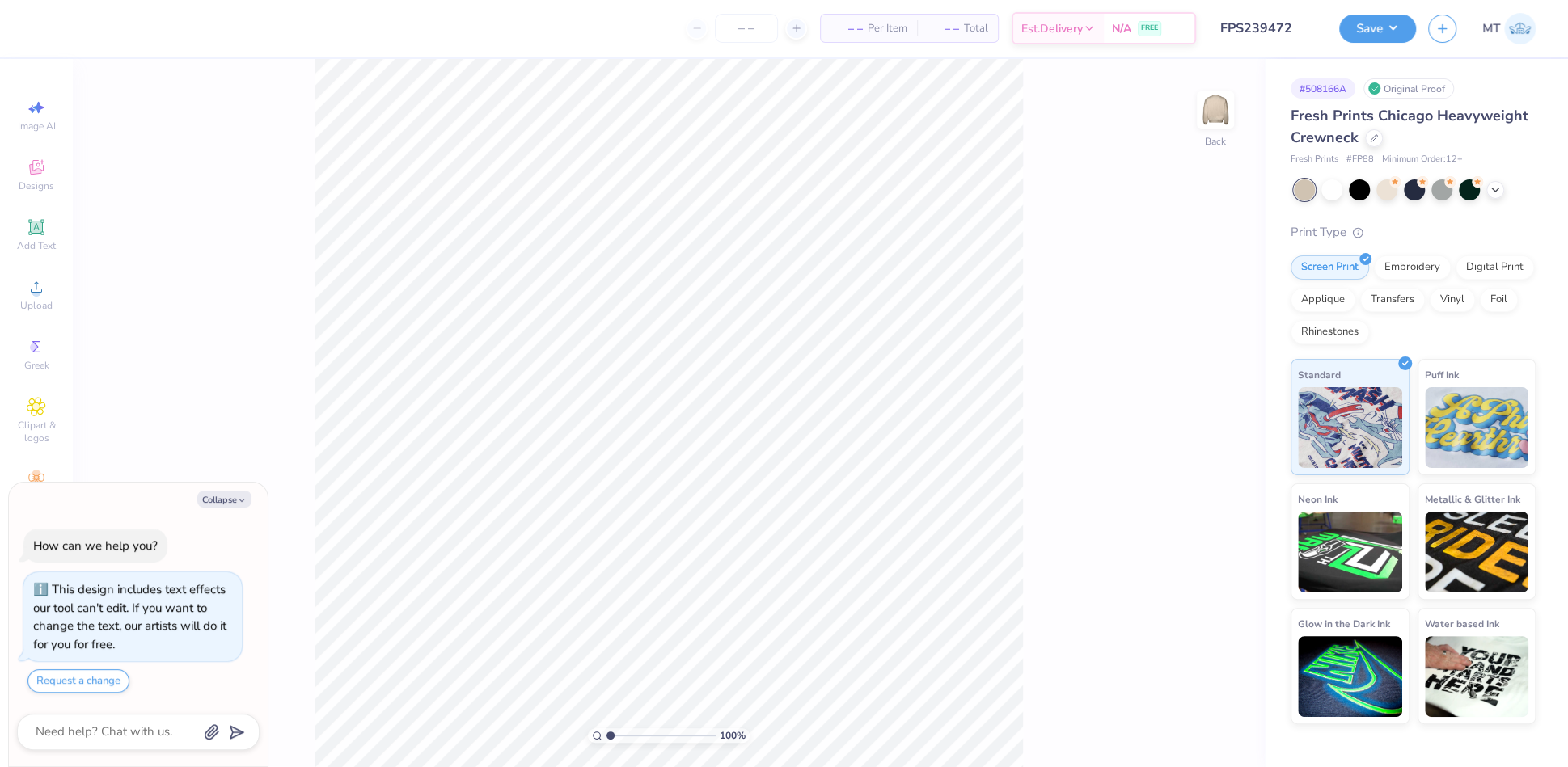
type textarea "x"
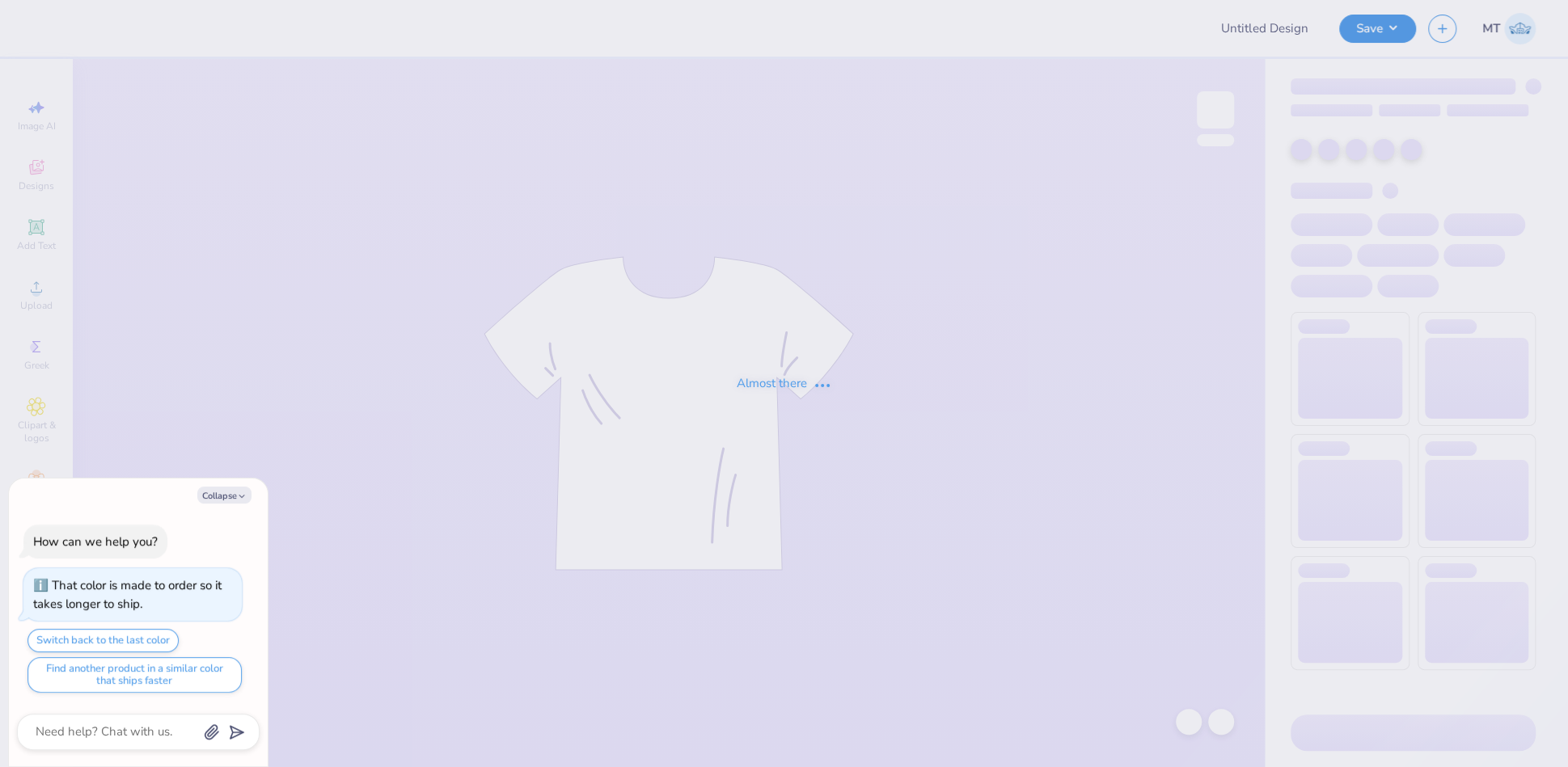
type textarea "x"
type input "FPS239385"
click at [210, 498] on button "Collapse" at bounding box center [224, 495] width 54 height 17
type textarea "x"
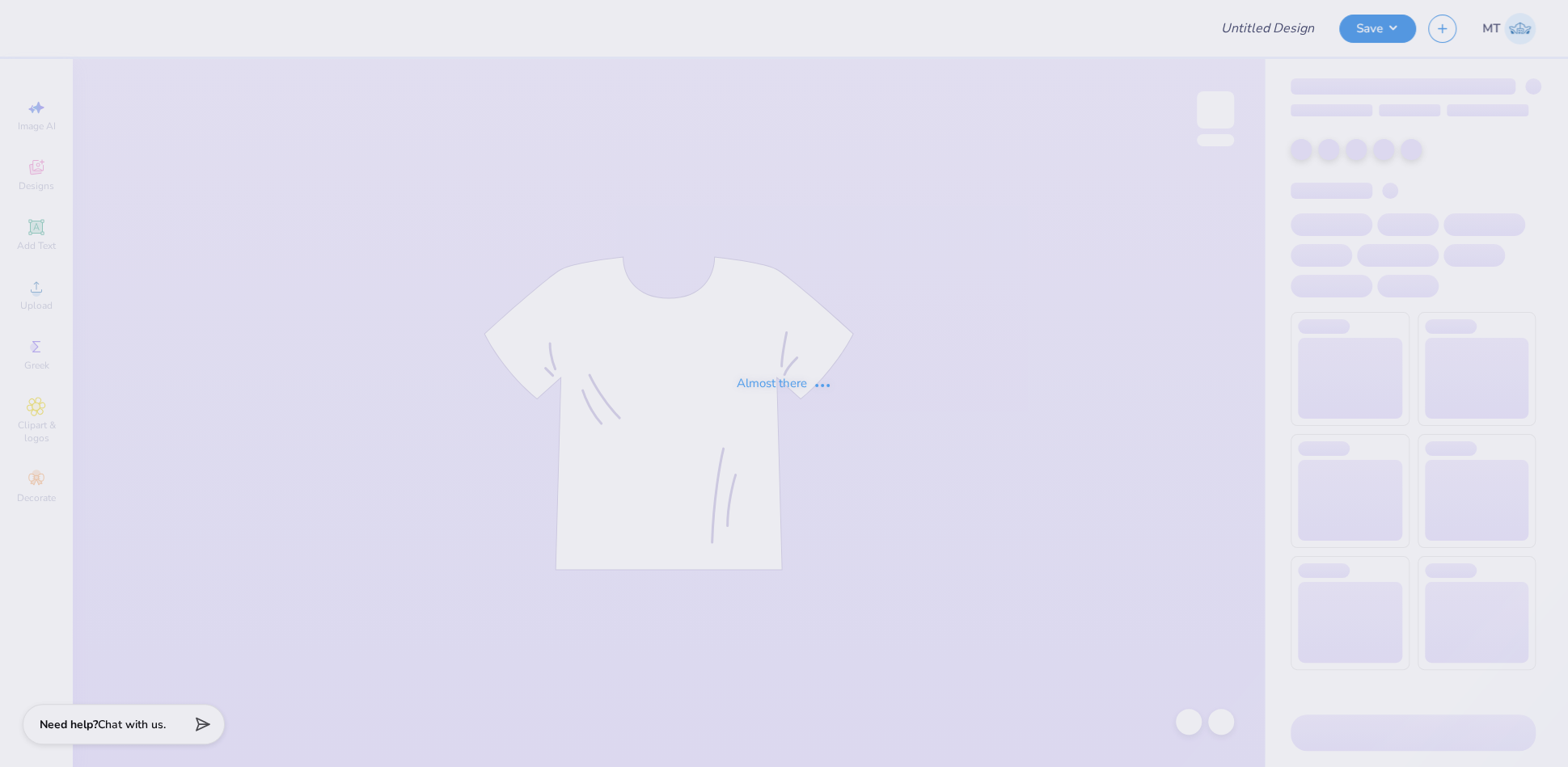
type input "FPS239388"
type input "FPS239655"
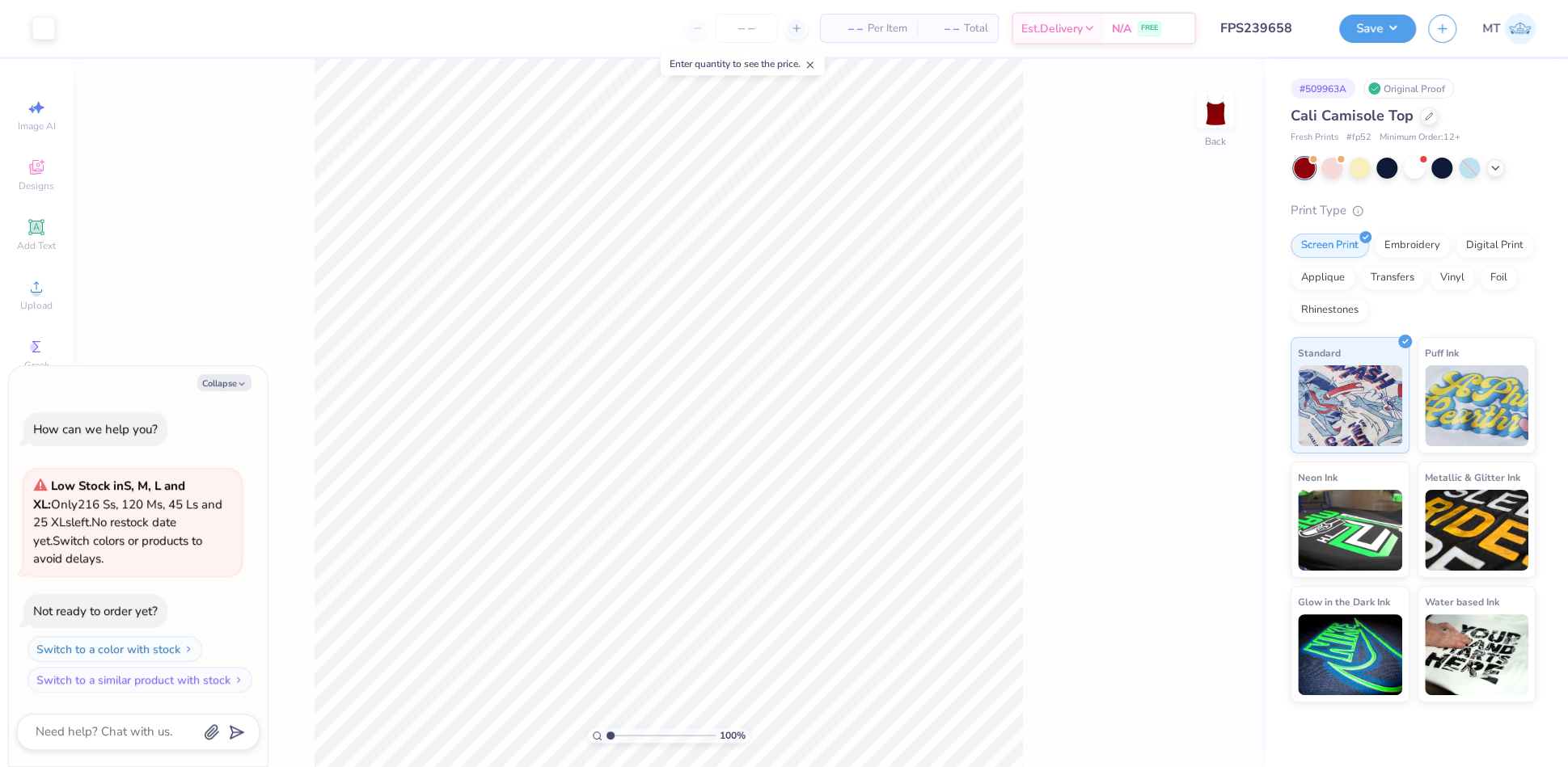
type textarea "x"
type input "1"
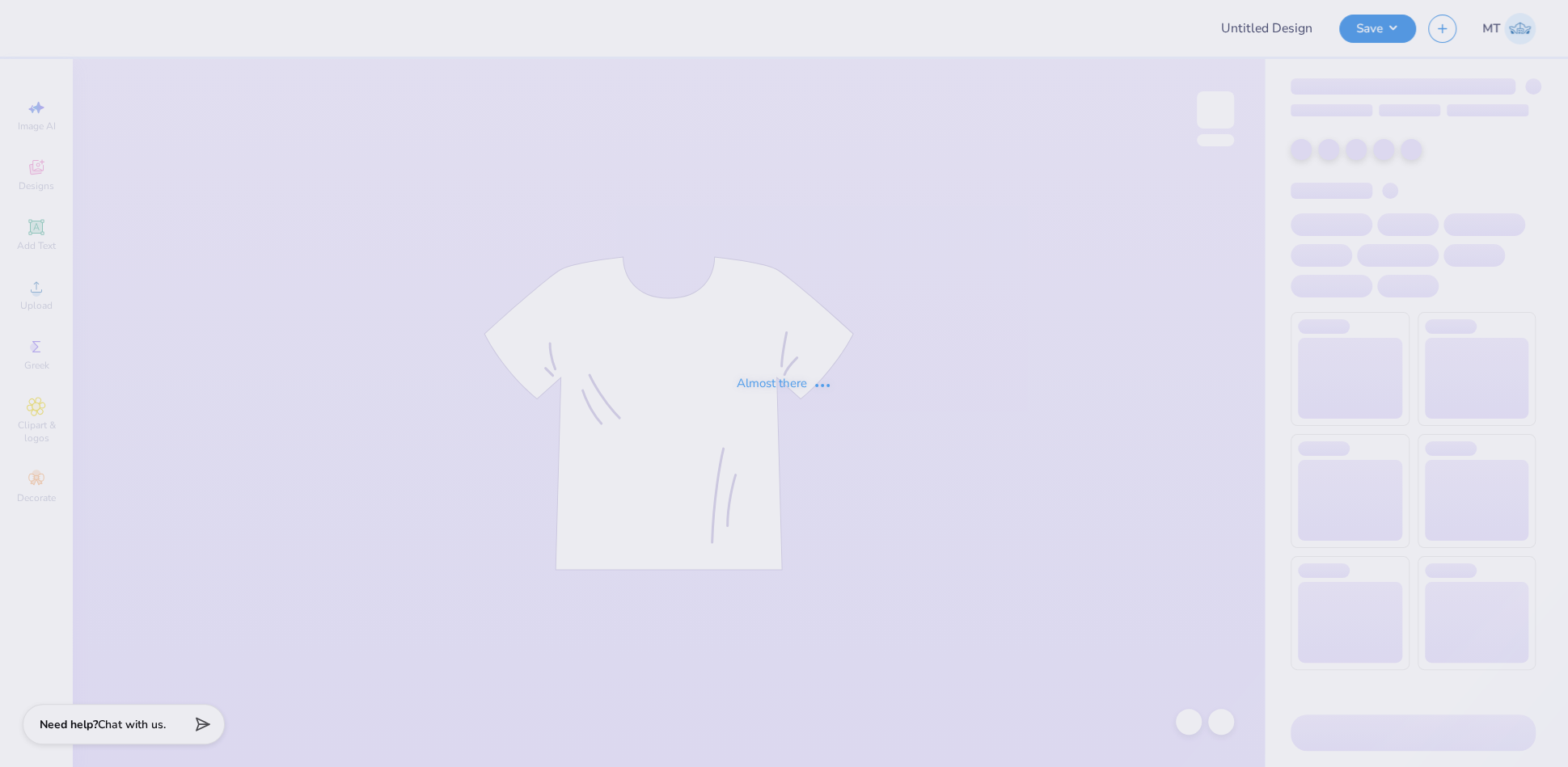
type input "FPS239515"
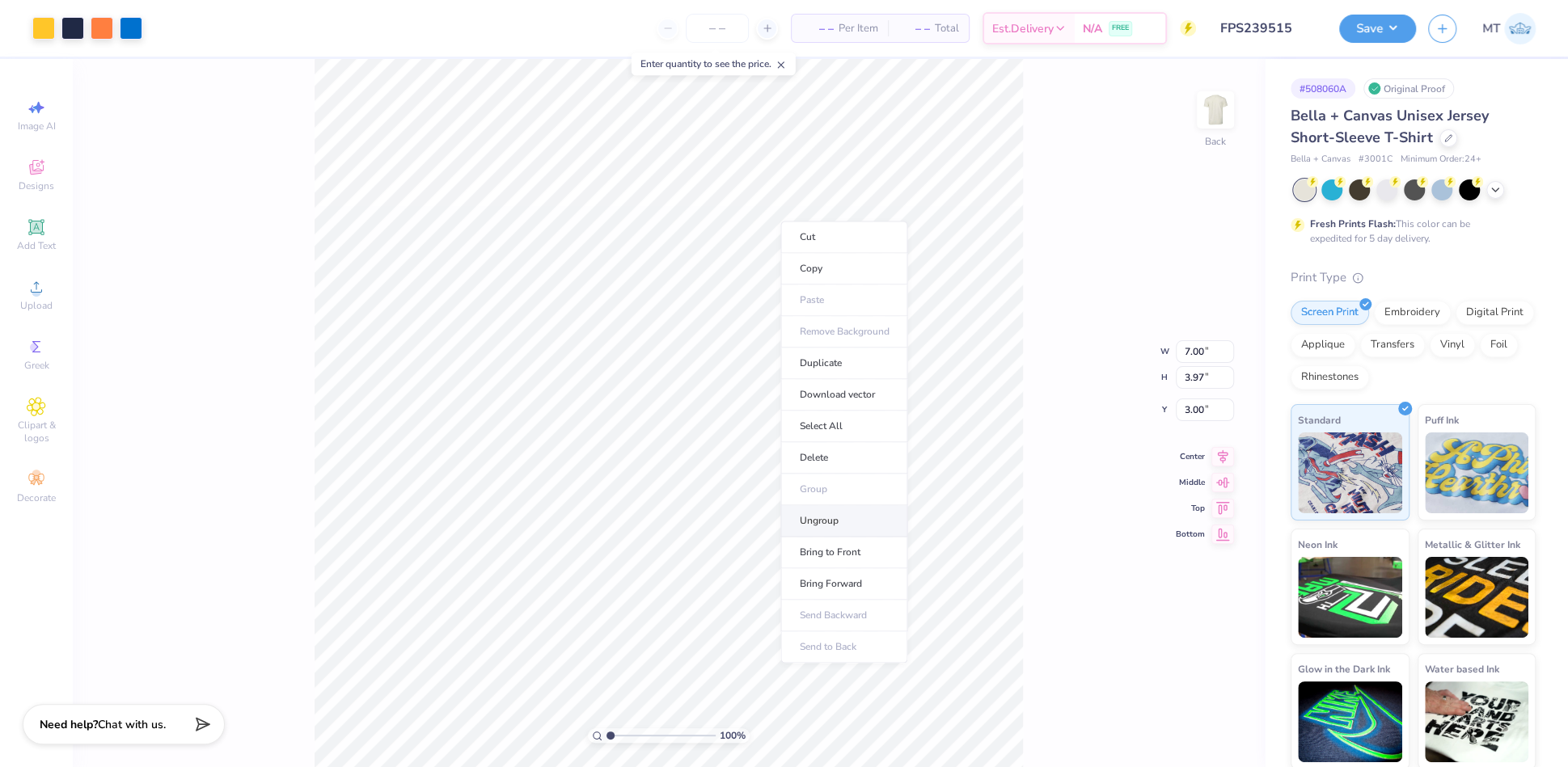
click at [826, 517] on li "Ungroup" at bounding box center [844, 521] width 127 height 31
drag, startPoint x: 612, startPoint y: 732, endPoint x: 638, endPoint y: 726, distance: 26.7
click at [638, 729] on input "range" at bounding box center [661, 736] width 109 height 14
type input "6.14807829095964"
type input "2.71"
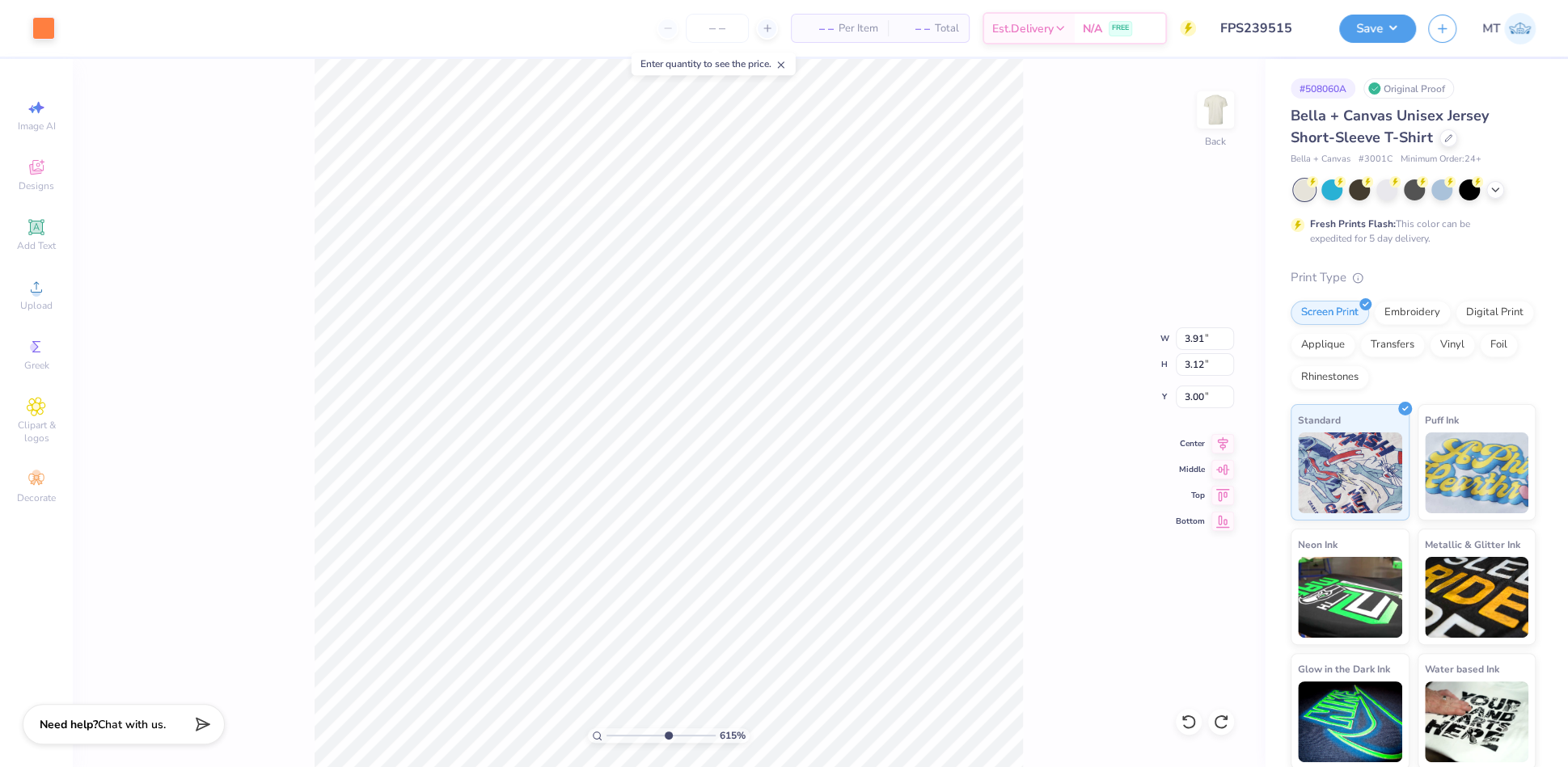
type input "6.14807829095964"
type input "3.35"
type input "6.14807829095964"
type input "4.00"
type input "10"
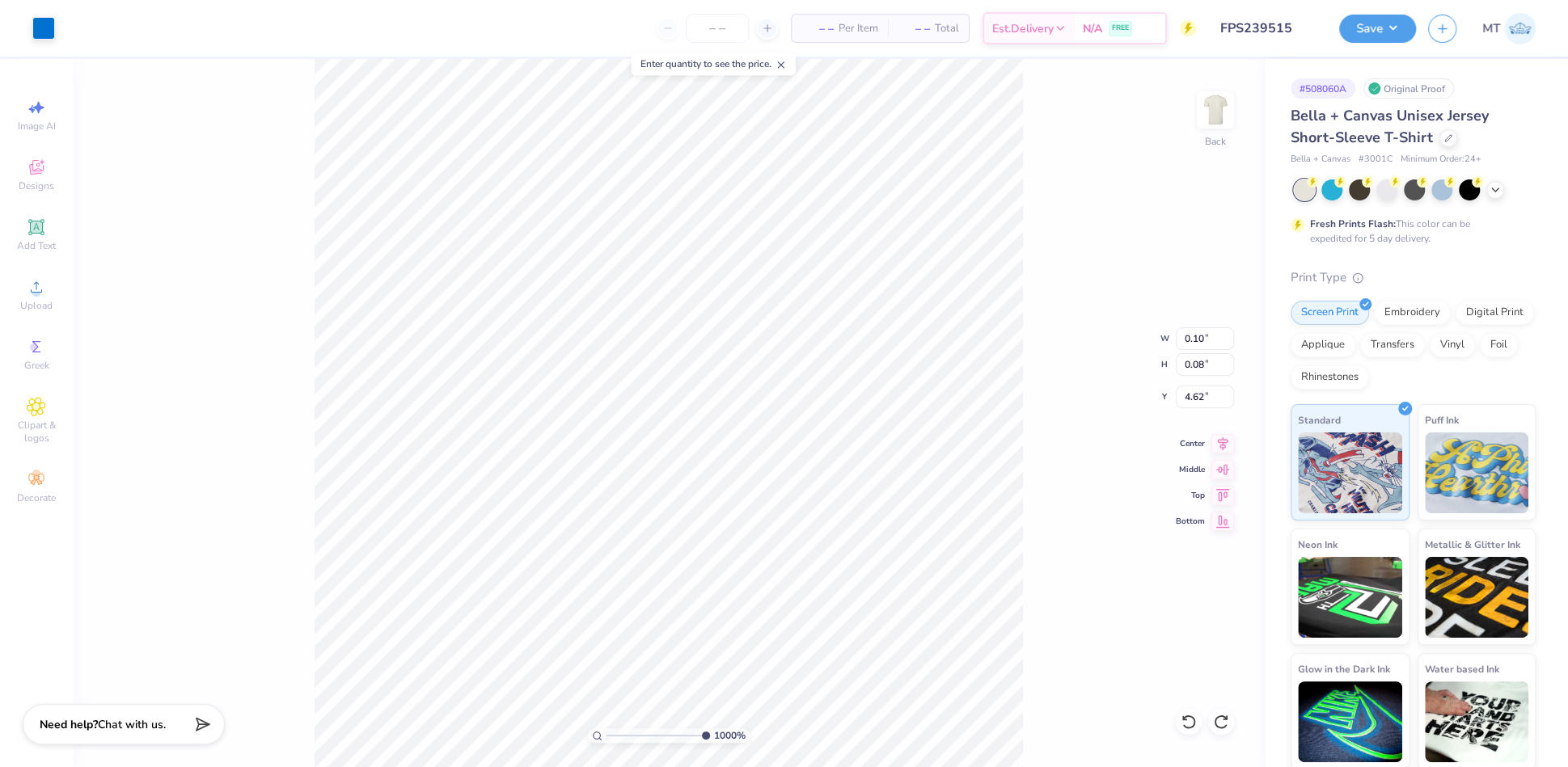
type input "4.53"
type input "4.05498839923045"
type input "1.44"
type input "4.05498839923045"
type input "2.58"
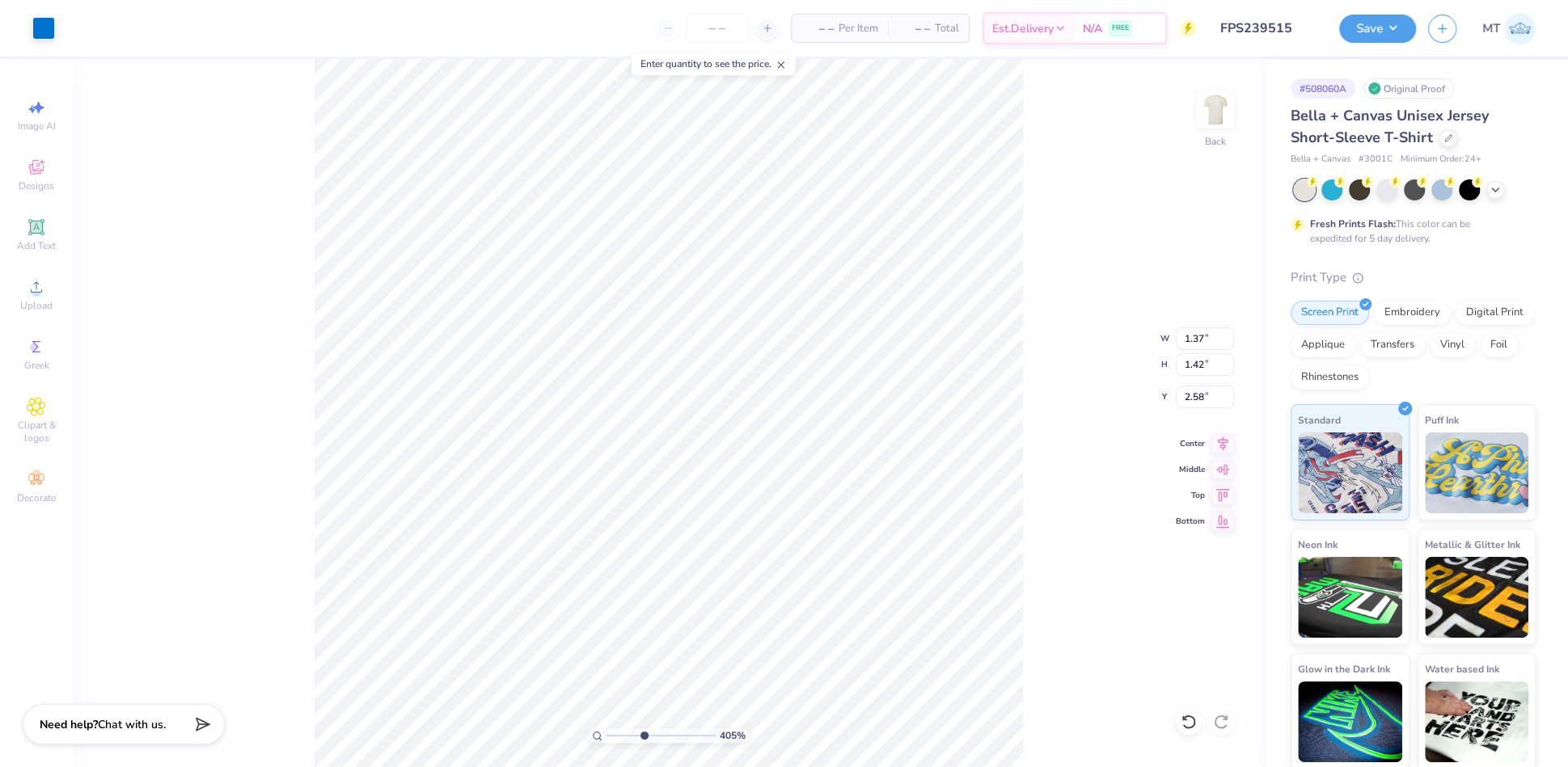
type input "4.05498839923045"
type input "1.25"
type input "1.31"
type input "4.44"
type input "4.05498839923045"
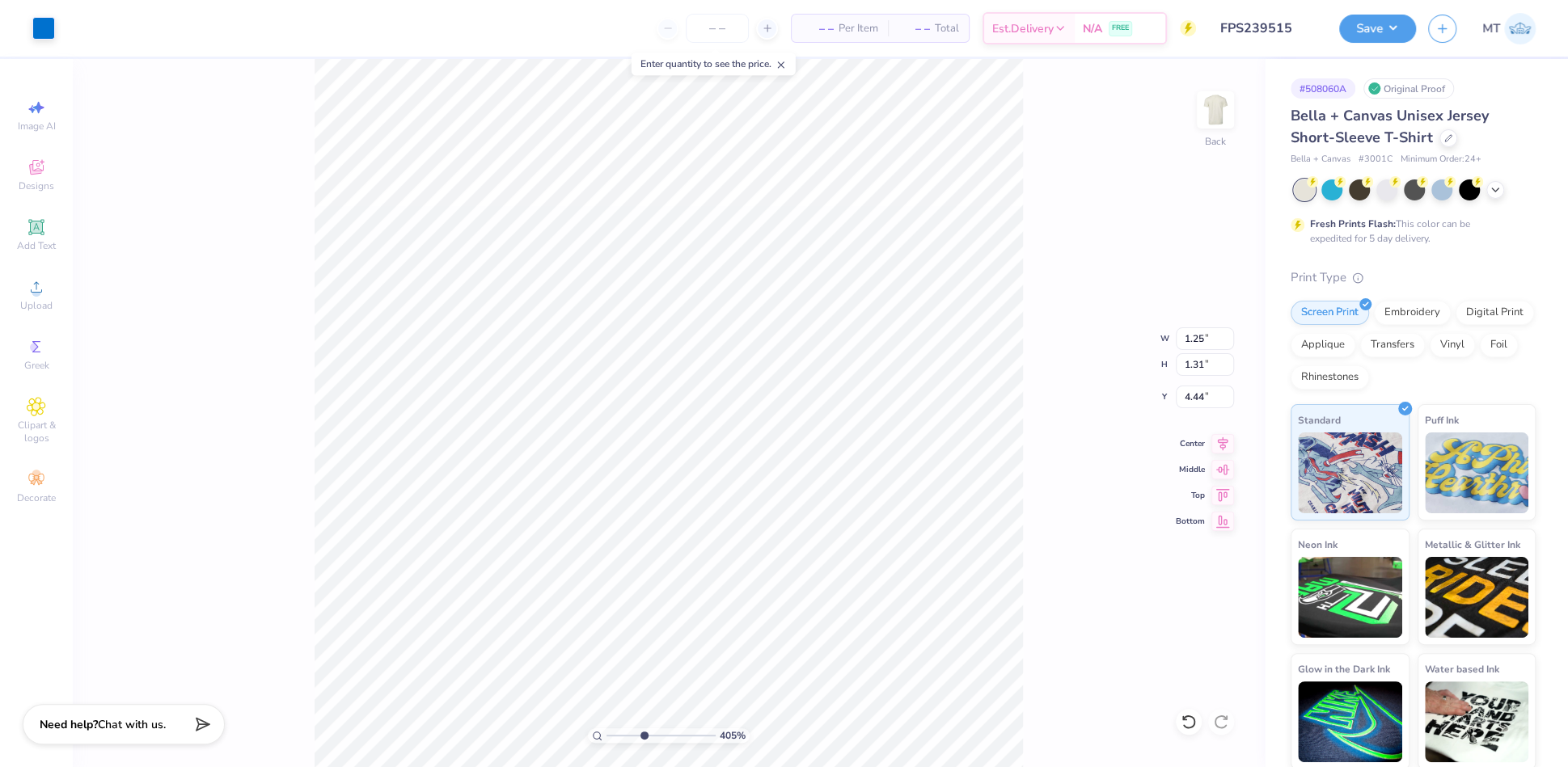
type input "4.47"
type input "4.94480356230893"
type input "5.13"
type input "4.94480356230893"
type input "5.92"
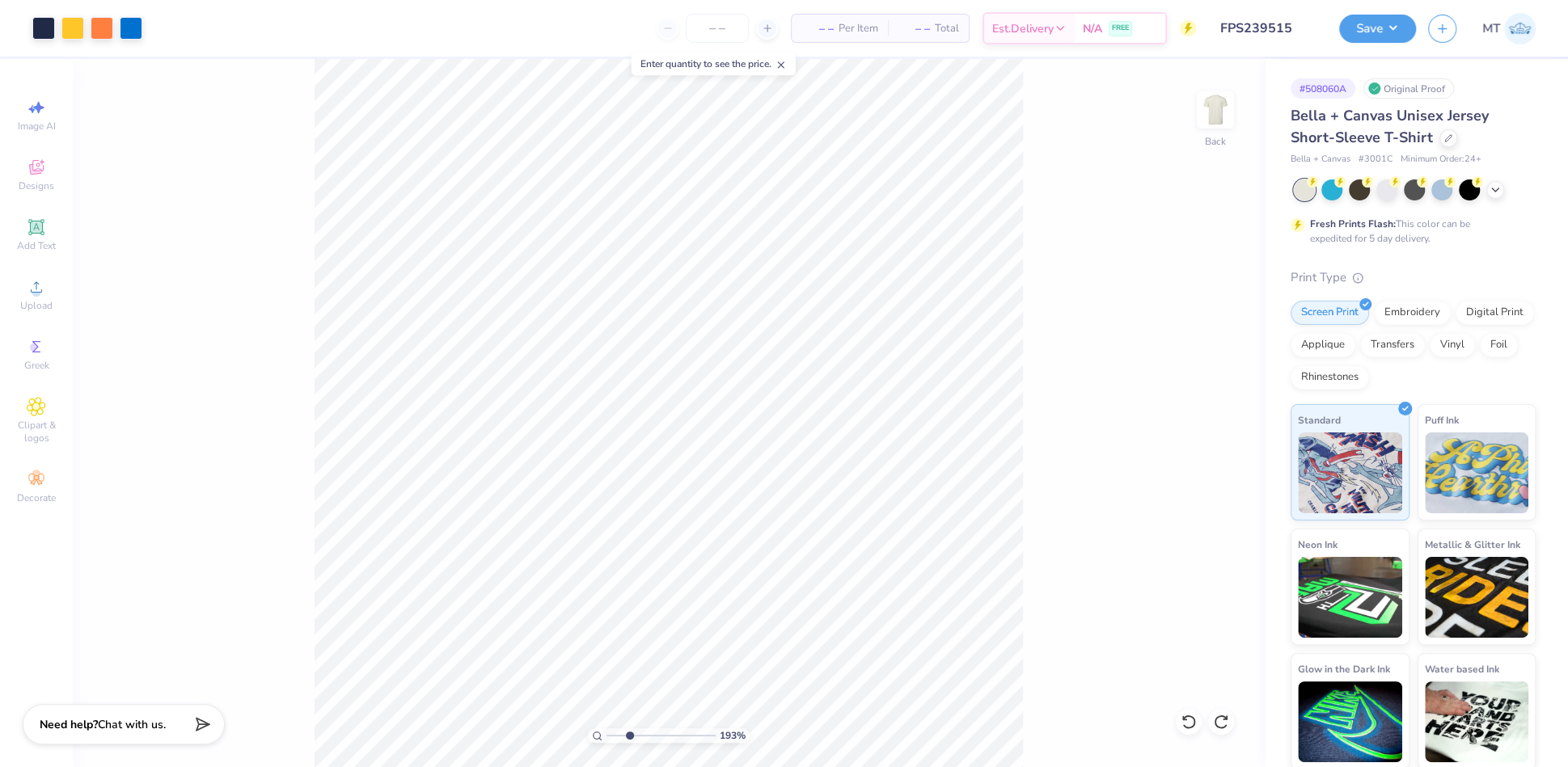
drag, startPoint x: 617, startPoint y: 735, endPoint x: 629, endPoint y: 727, distance: 14.4
click at [629, 729] on input "range" at bounding box center [661, 736] width 109 height 14
drag, startPoint x: 613, startPoint y: 735, endPoint x: 630, endPoint y: 728, distance: 18.4
click at [630, 729] on input "range" at bounding box center [661, 736] width 109 height 14
click at [34, 279] on icon at bounding box center [37, 288] width 20 height 20
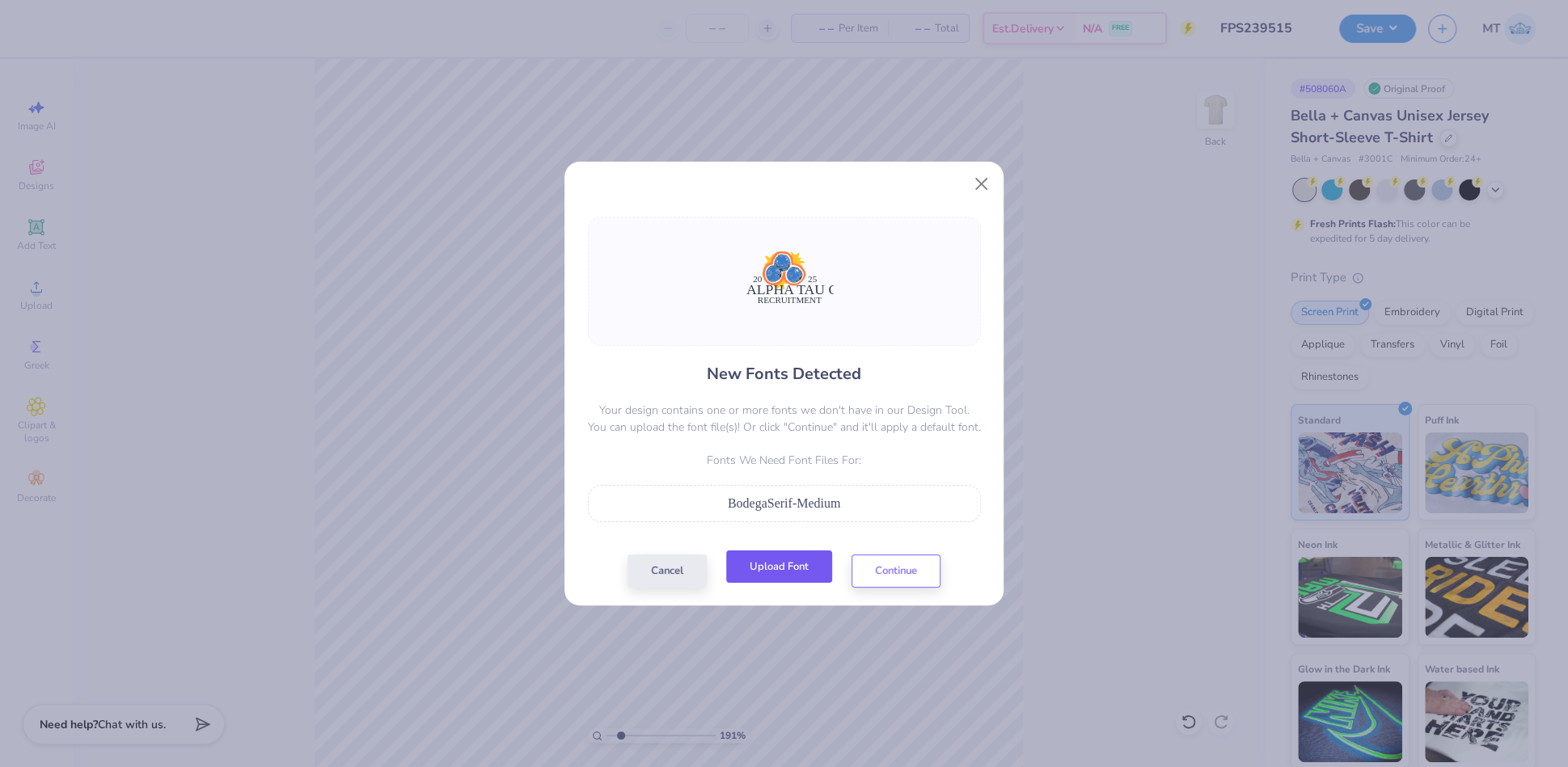
click at [809, 568] on button "Upload Font" at bounding box center [779, 567] width 106 height 33
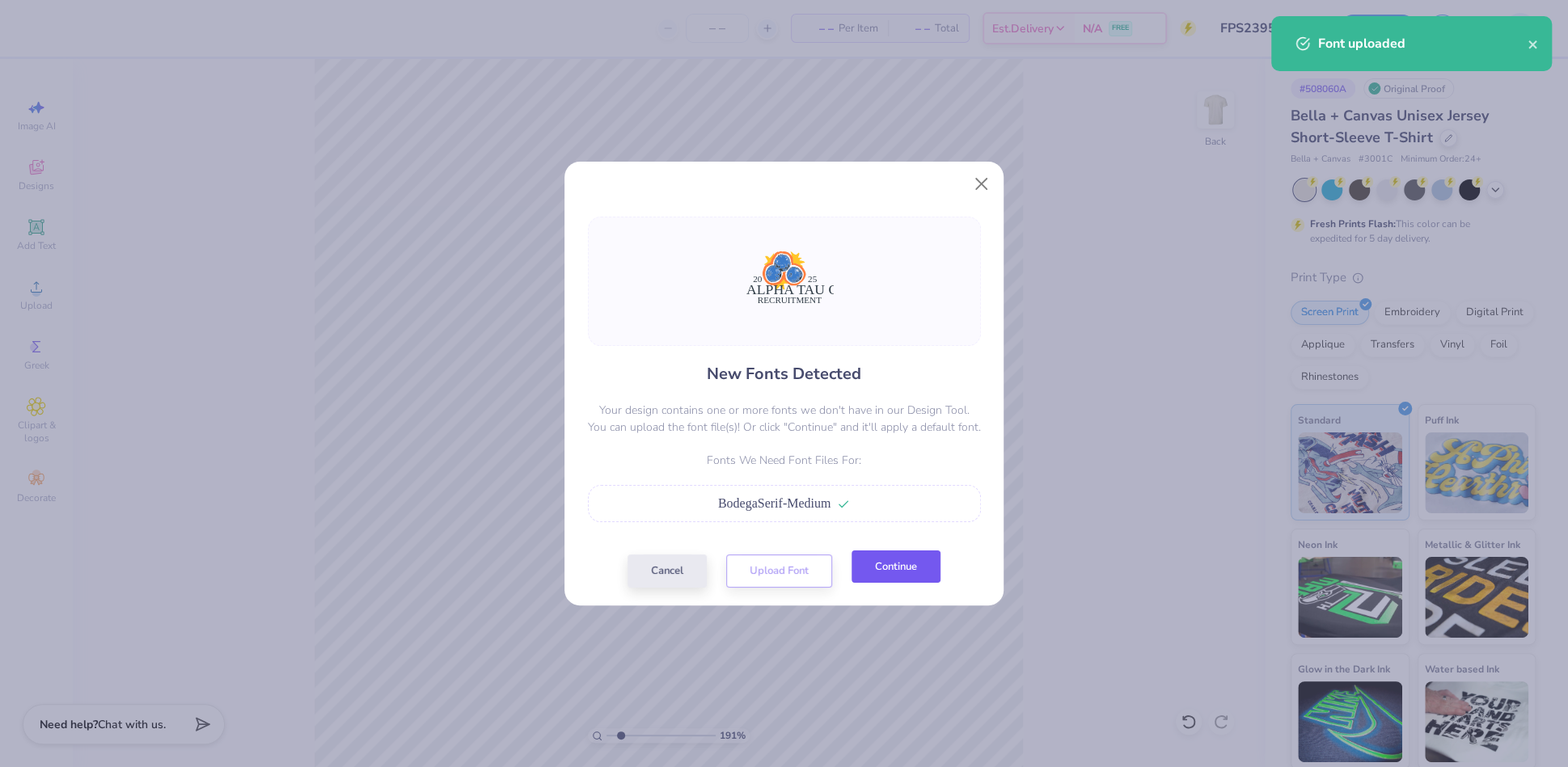
click at [886, 577] on button "Continue" at bounding box center [897, 567] width 89 height 33
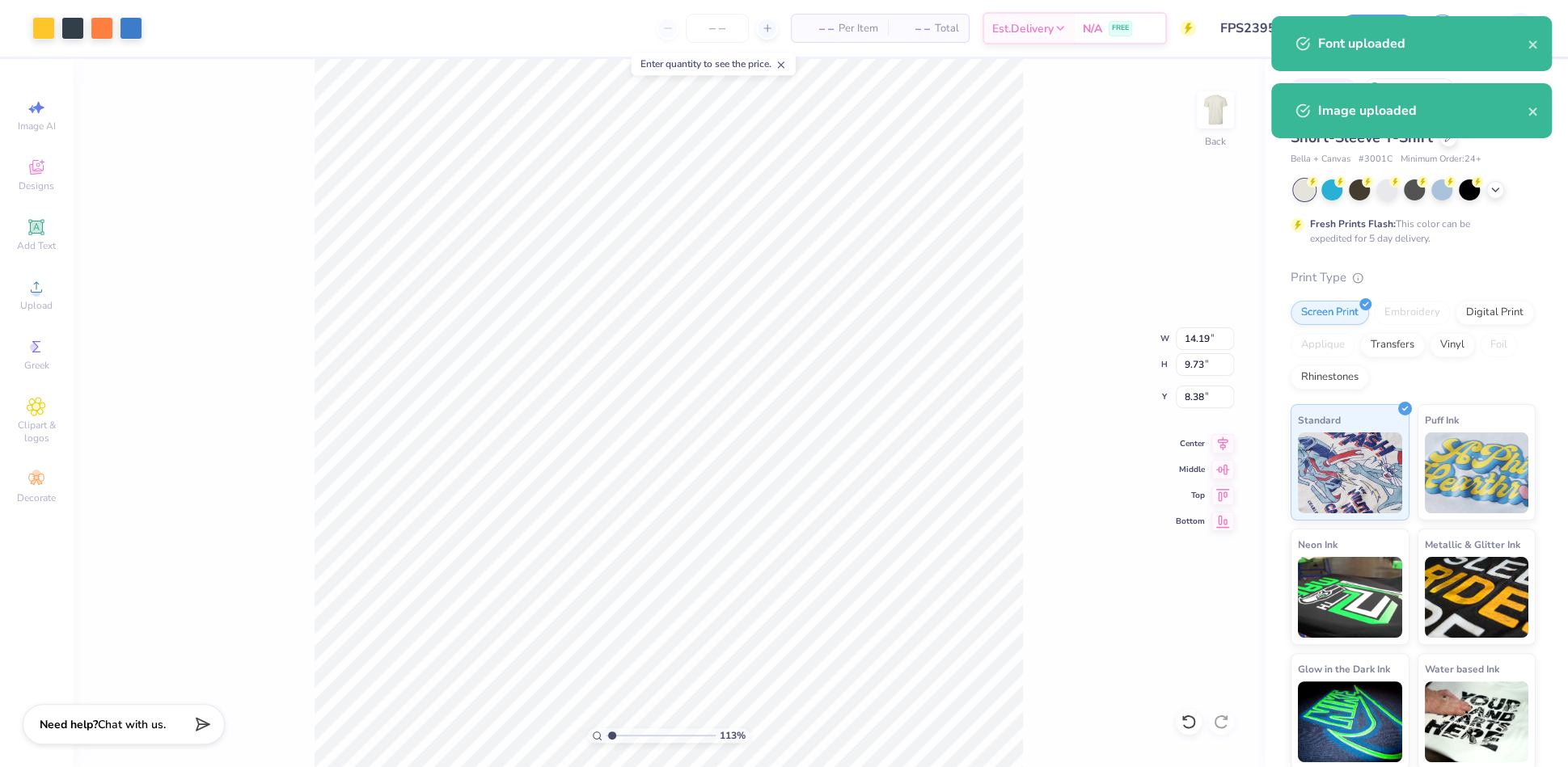
type input "1"
click at [1196, 344] on input "14.19" at bounding box center [1205, 338] width 58 height 22
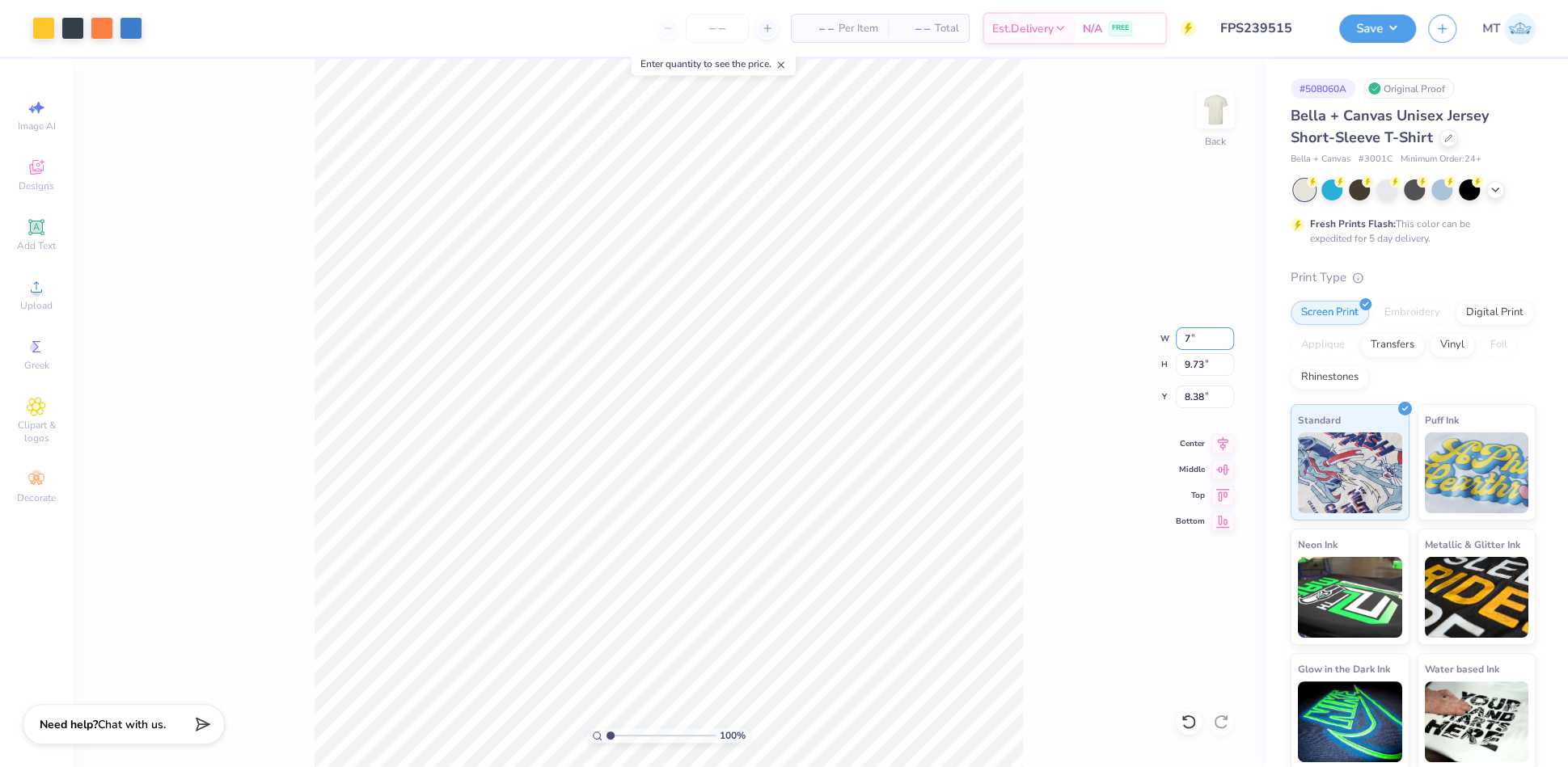
type input "7.00"
type input "4.80"
click at [1196, 389] on input "10.85" at bounding box center [1205, 396] width 58 height 22
type input "3.00"
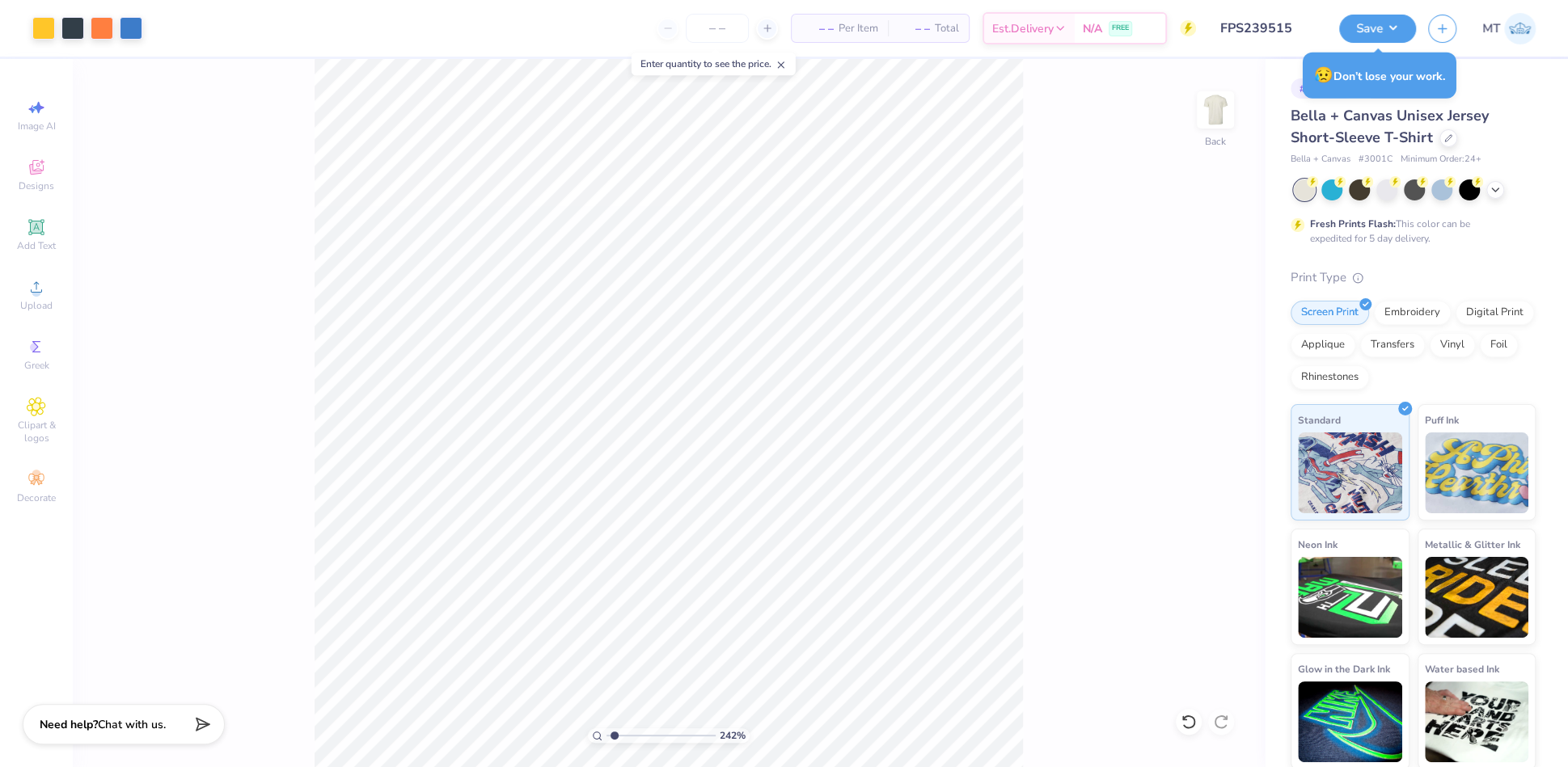
type input "1"
click at [1389, 31] on button "Save" at bounding box center [1378, 27] width 77 height 29
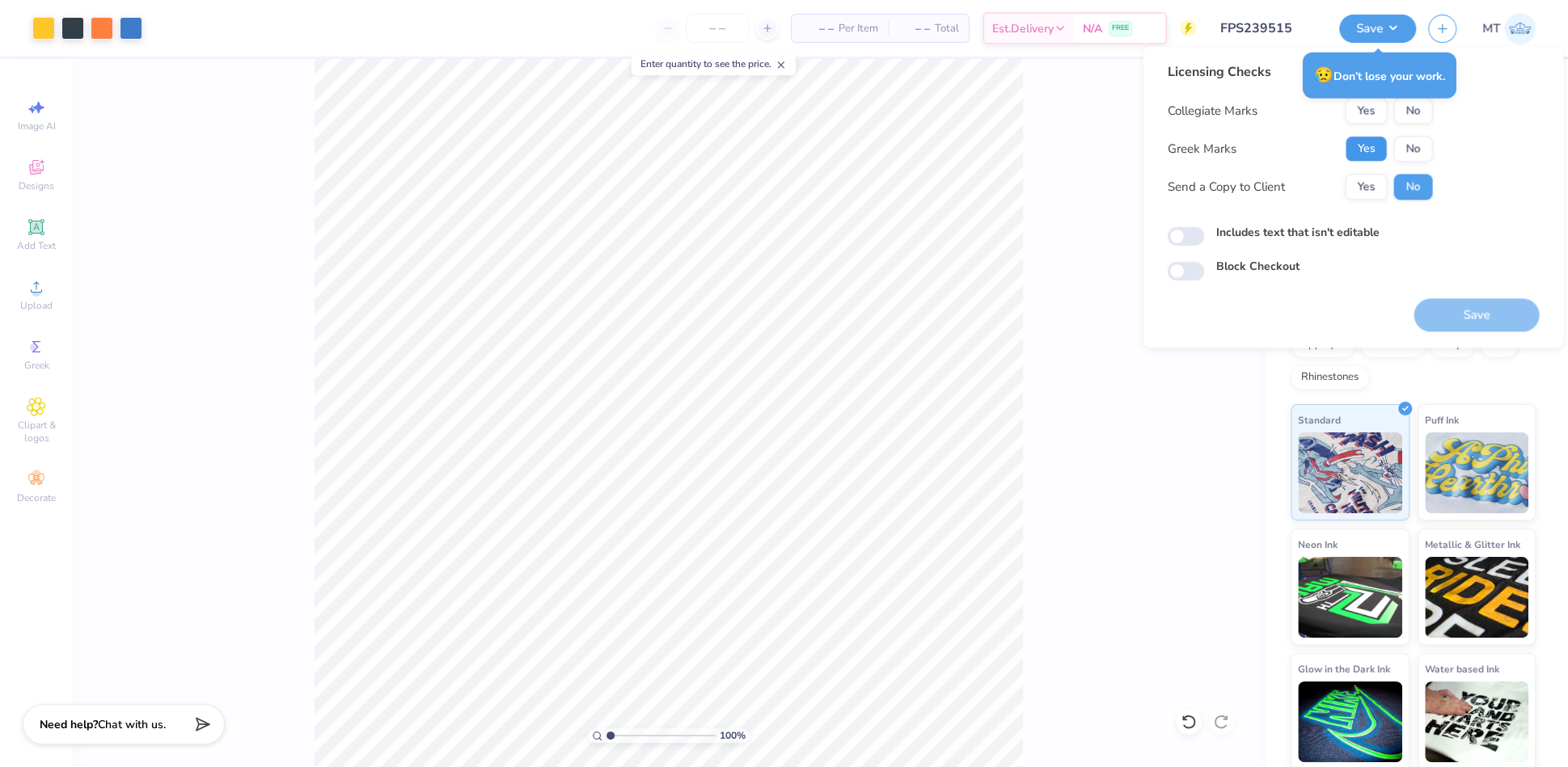
click at [1367, 143] on button "Yes" at bounding box center [1365, 148] width 42 height 26
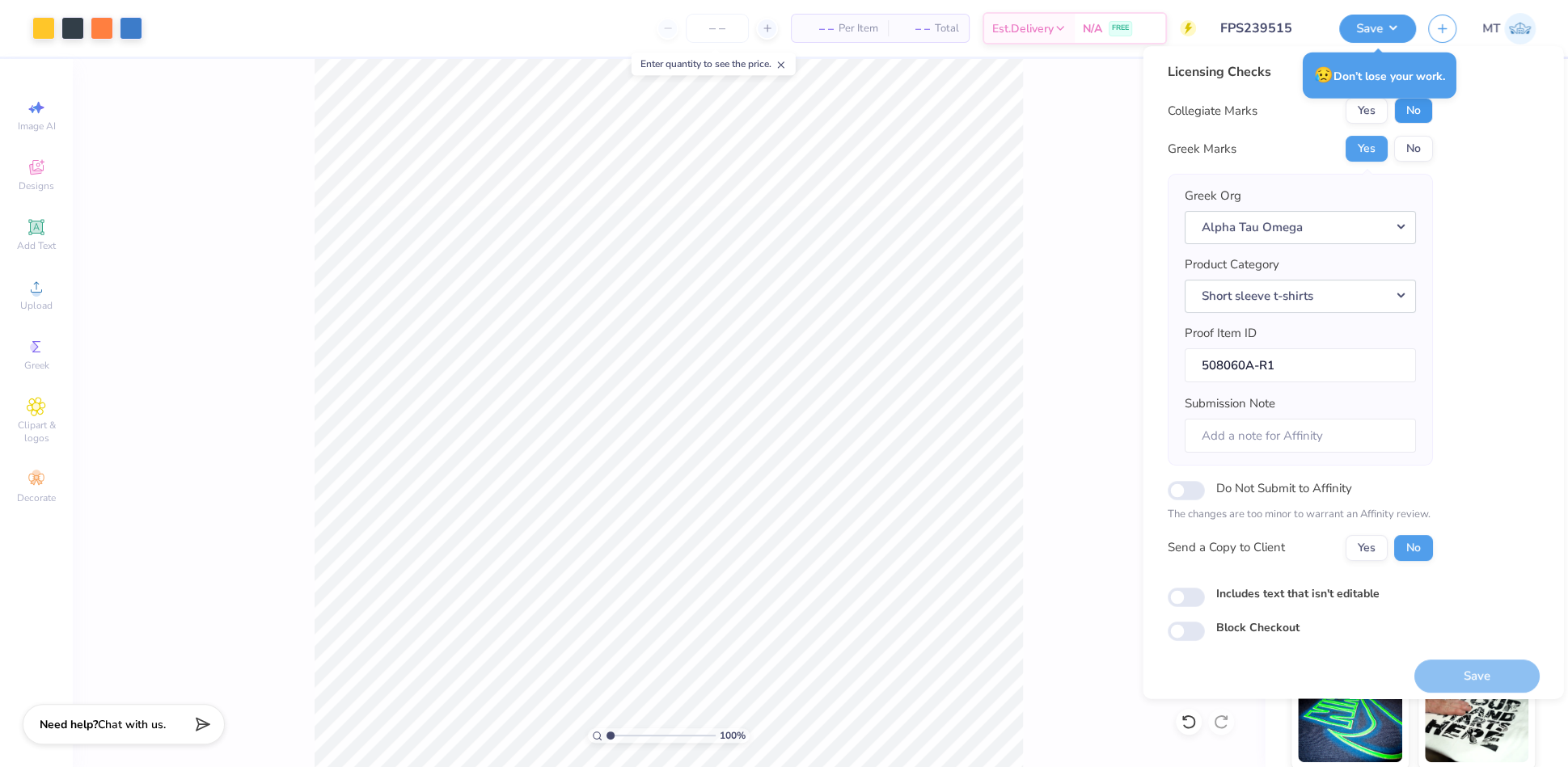
click at [1404, 121] on button "No" at bounding box center [1412, 111] width 38 height 26
click at [1474, 671] on button "Save" at bounding box center [1476, 676] width 125 height 33
